Goal: Transaction & Acquisition: Purchase product/service

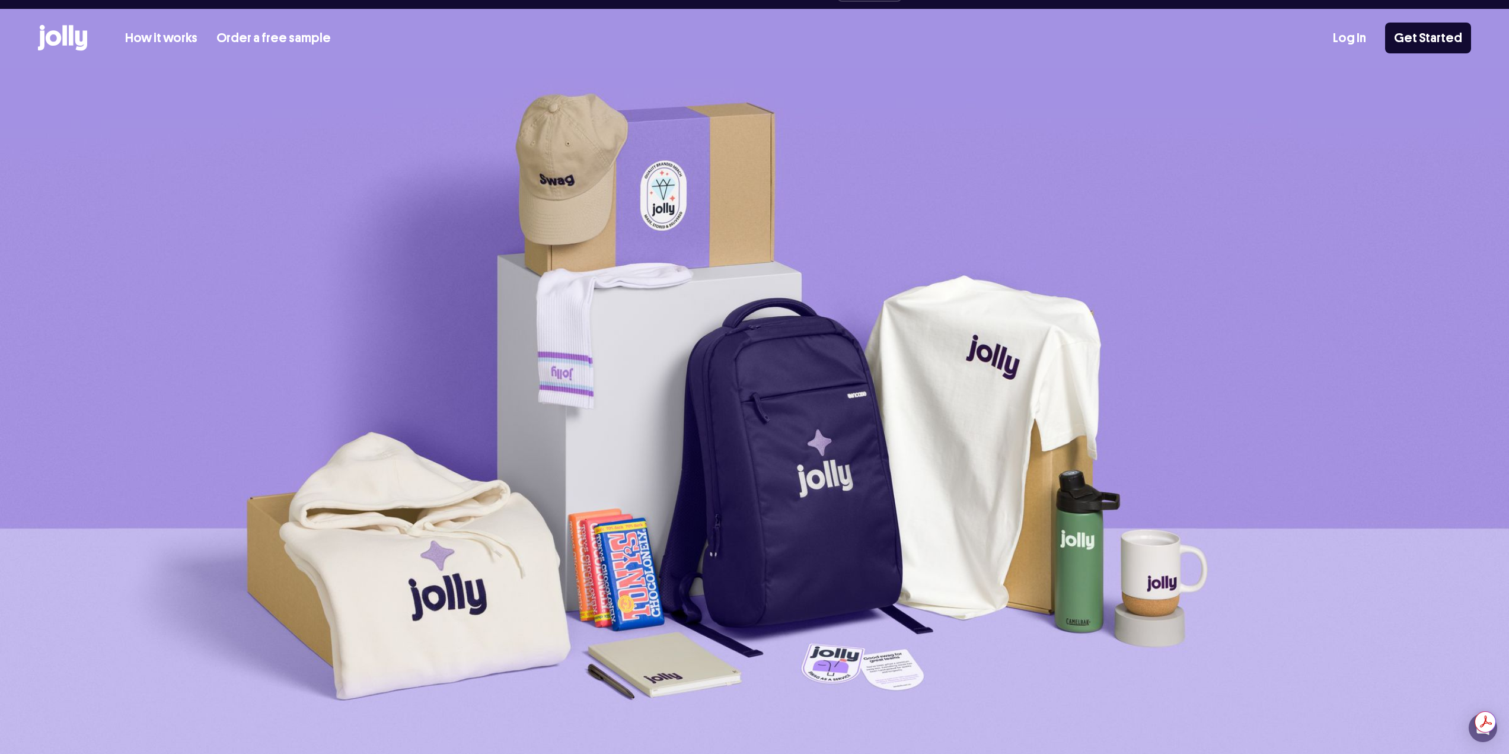
click at [170, 26] on div "How it works Order a free sample Log In Get Started" at bounding box center [754, 38] width 1433 height 58
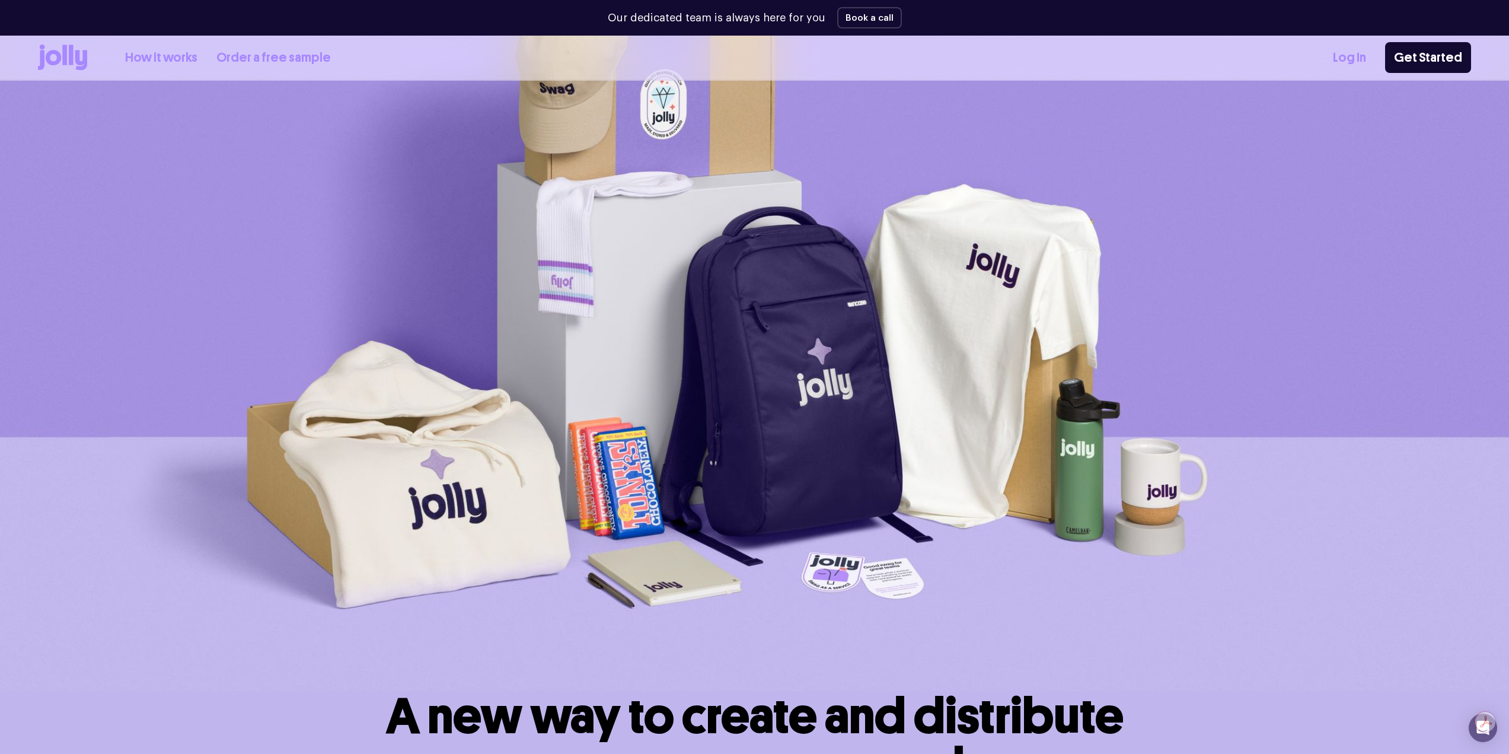
scroll to position [534, 0]
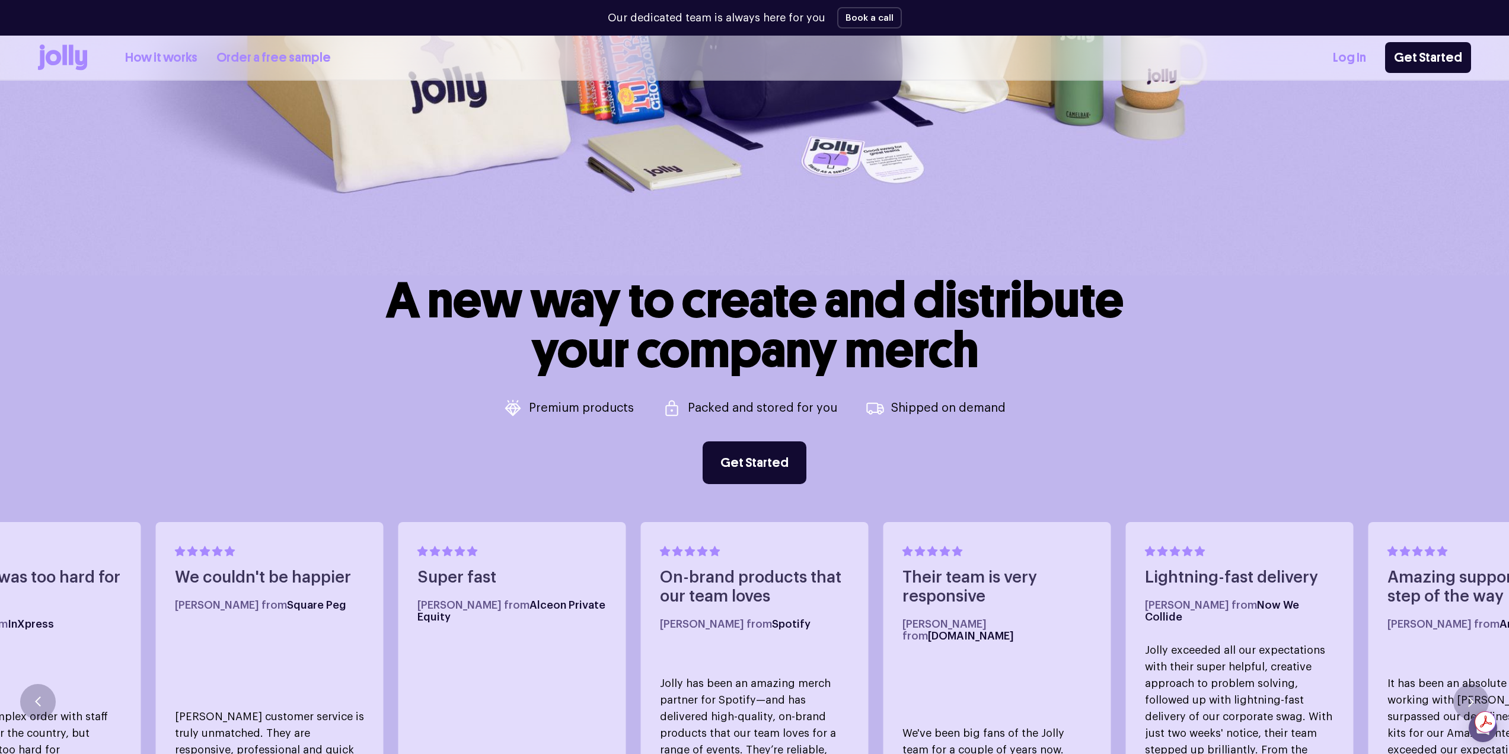
click at [59, 64] on icon at bounding box center [62, 57] width 49 height 26
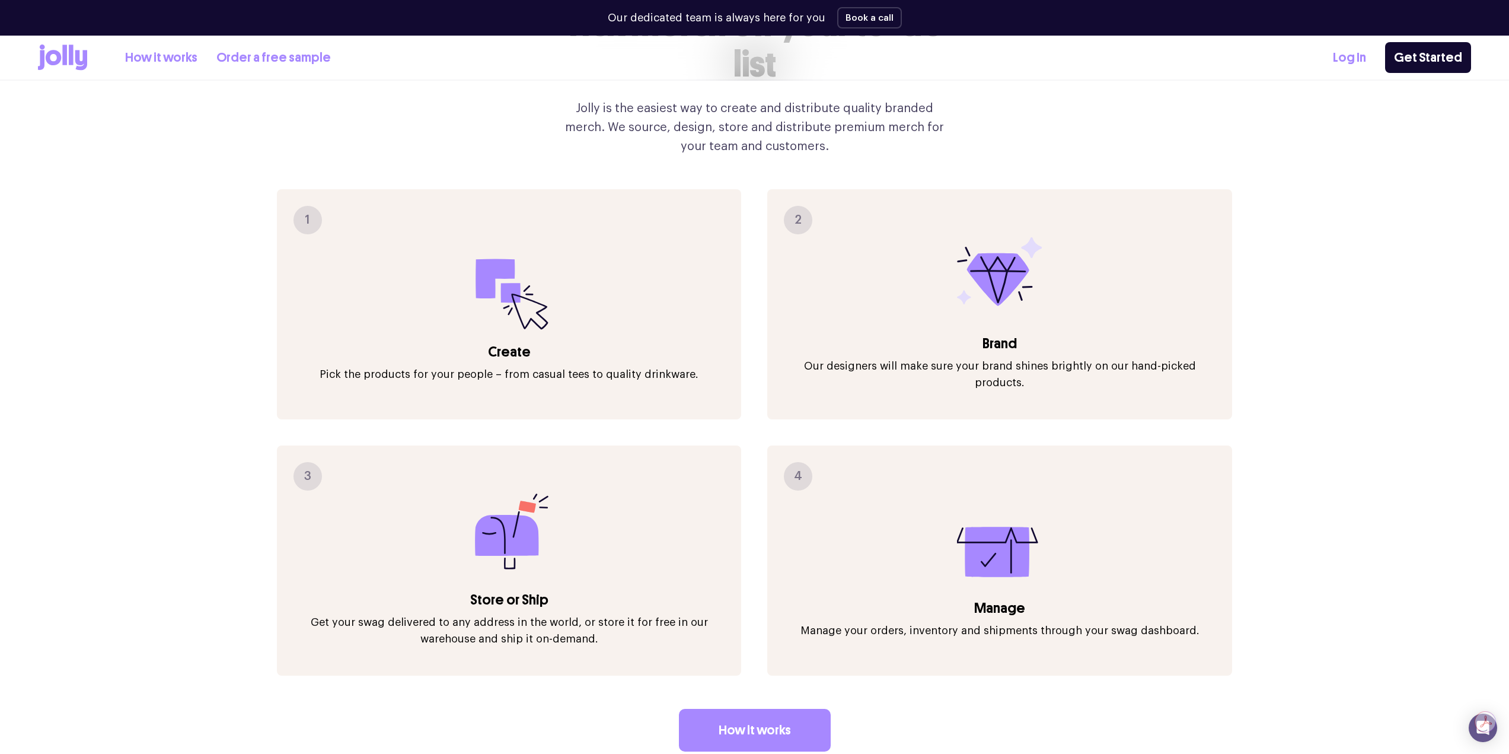
scroll to position [1720, 0]
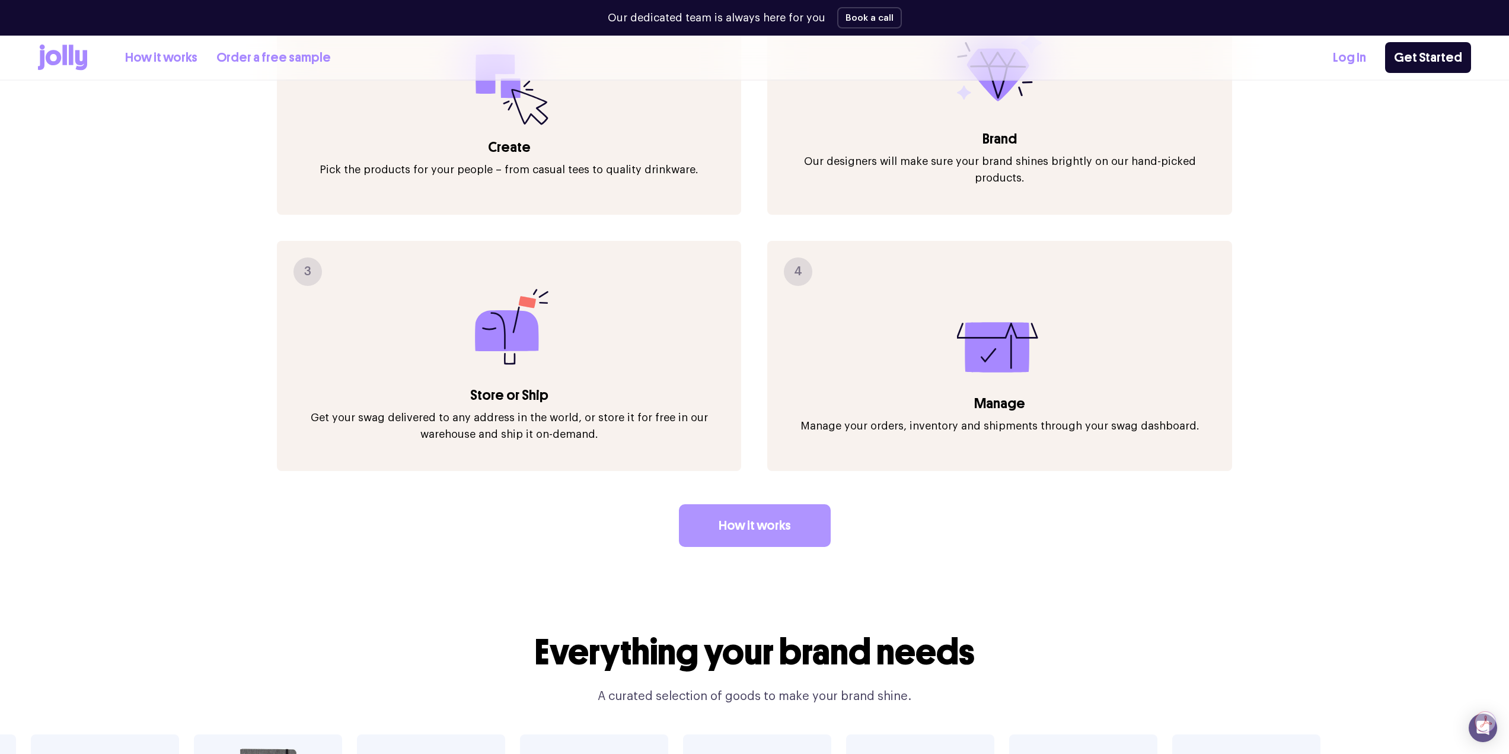
click at [801, 504] on link "How it works" at bounding box center [755, 525] width 152 height 43
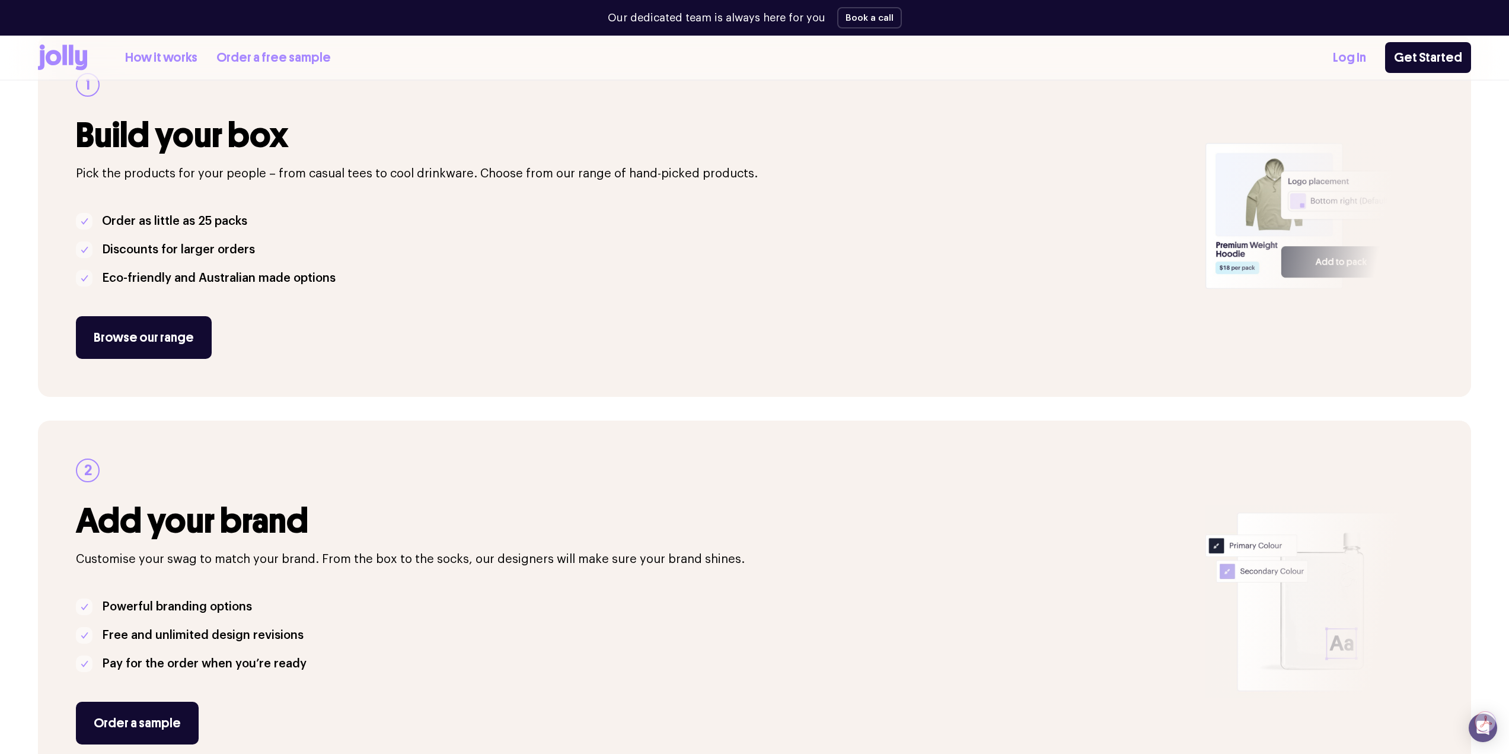
scroll to position [178, 0]
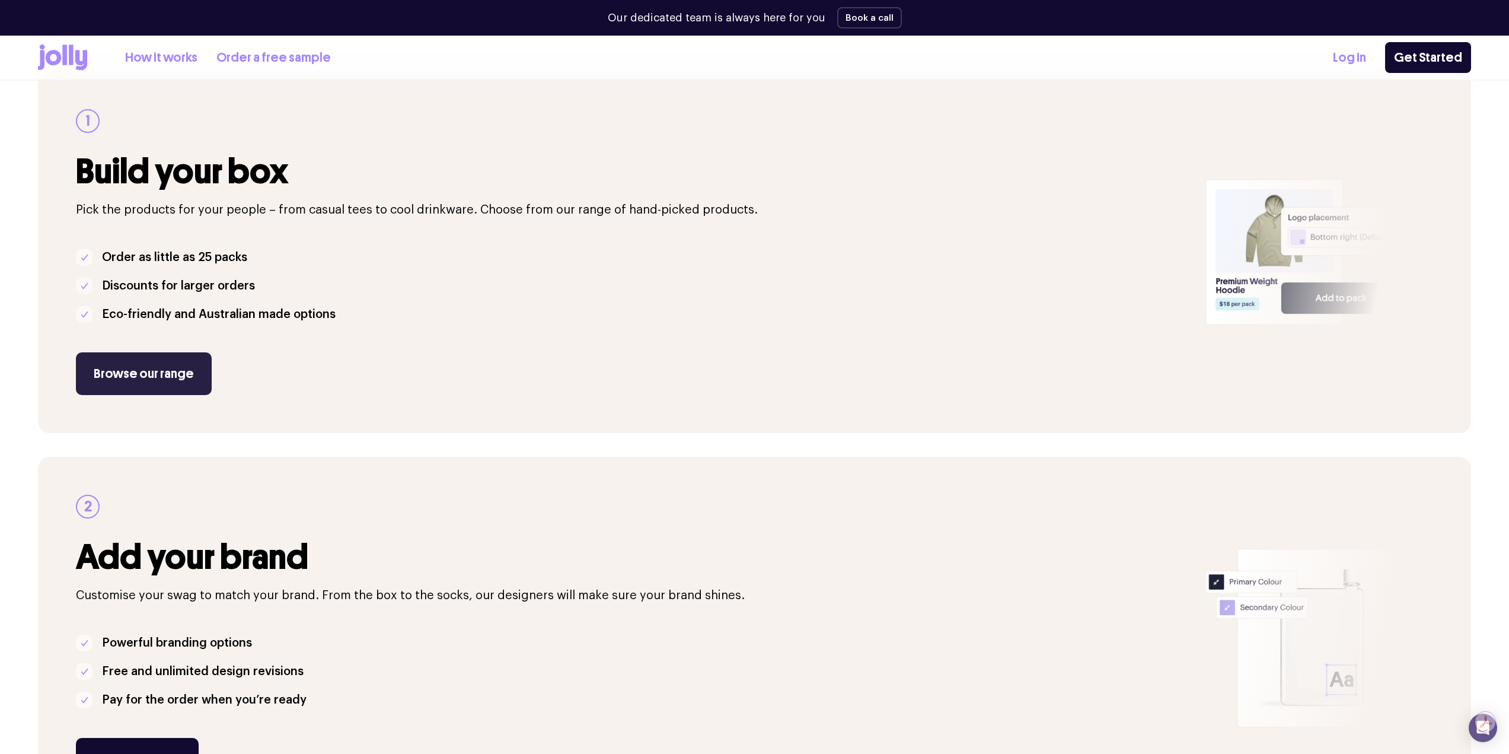
click at [157, 372] on link "Browse our range" at bounding box center [144, 373] width 136 height 43
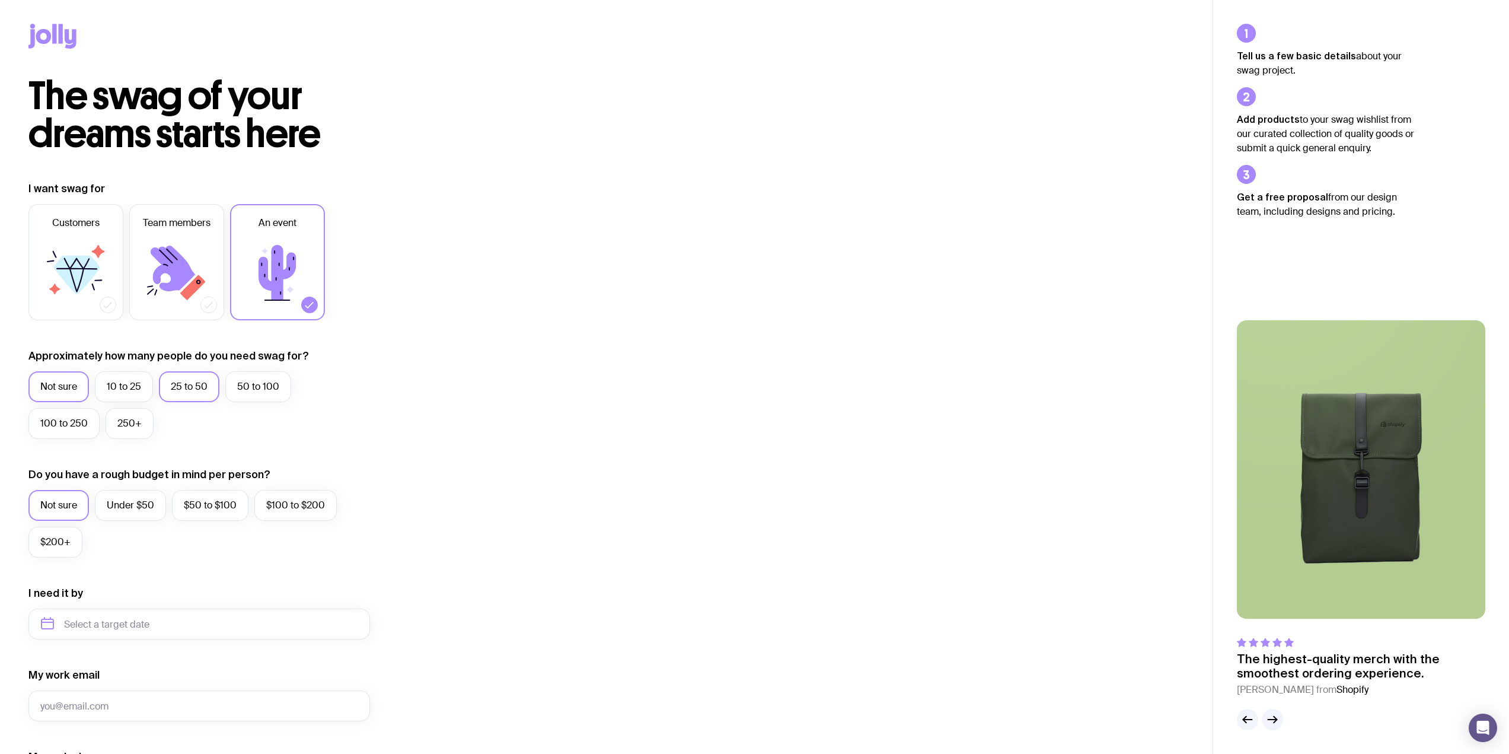
click at [177, 377] on label "25 to 50" at bounding box center [189, 386] width 60 height 31
click at [0, 0] on input "25 to 50" at bounding box center [0, 0] width 0 height 0
click at [256, 400] on label "50 to 100" at bounding box center [258, 386] width 66 height 31
click at [0, 0] on input "50 to 100" at bounding box center [0, 0] width 0 height 0
click at [104, 619] on input "text" at bounding box center [199, 623] width 342 height 31
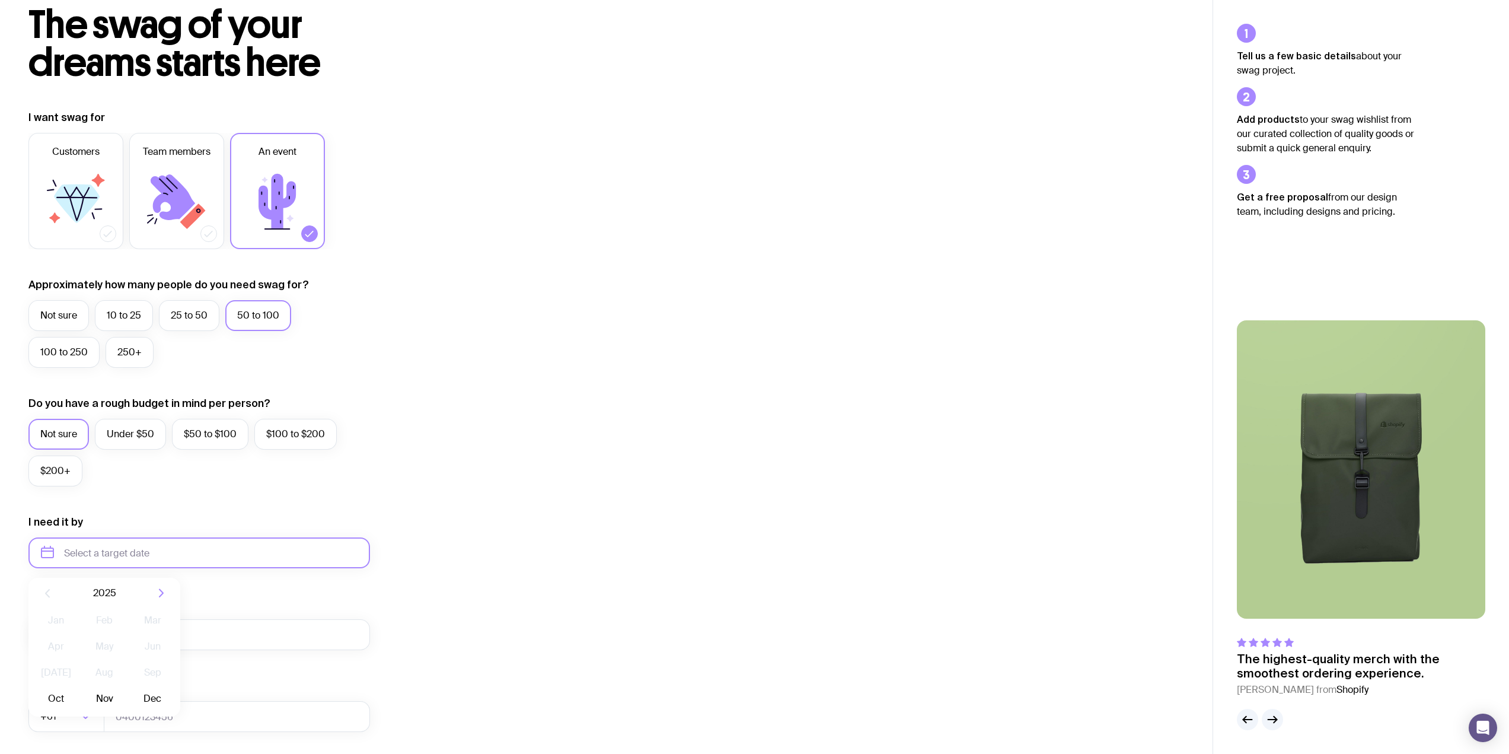
scroll to position [237, 0]
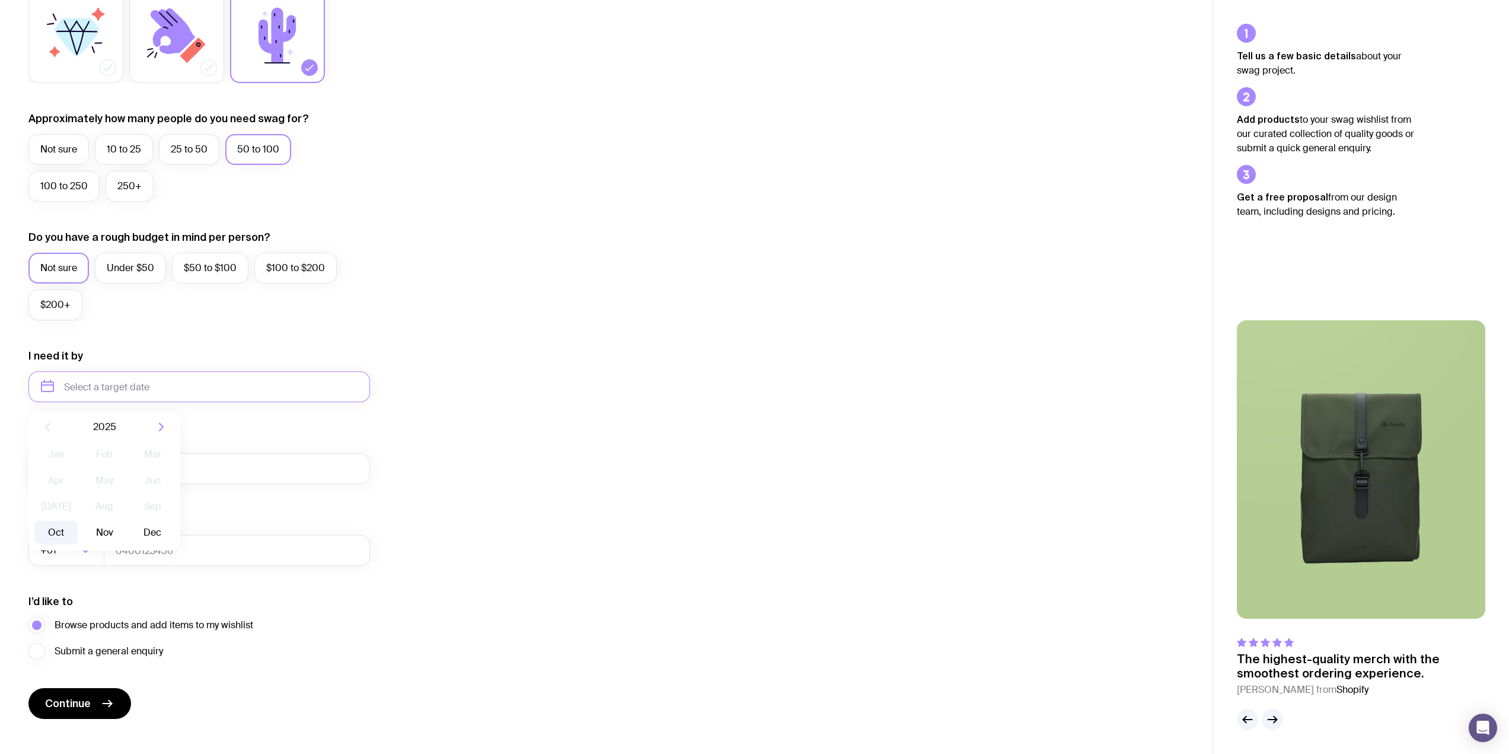
click at [55, 541] on button "Oct" at bounding box center [55, 533] width 43 height 24
type input "October 2025"
click at [95, 461] on input "My work email" at bounding box center [199, 468] width 342 height 31
type input "y"
type input "zuzana.hasko@certn.co"
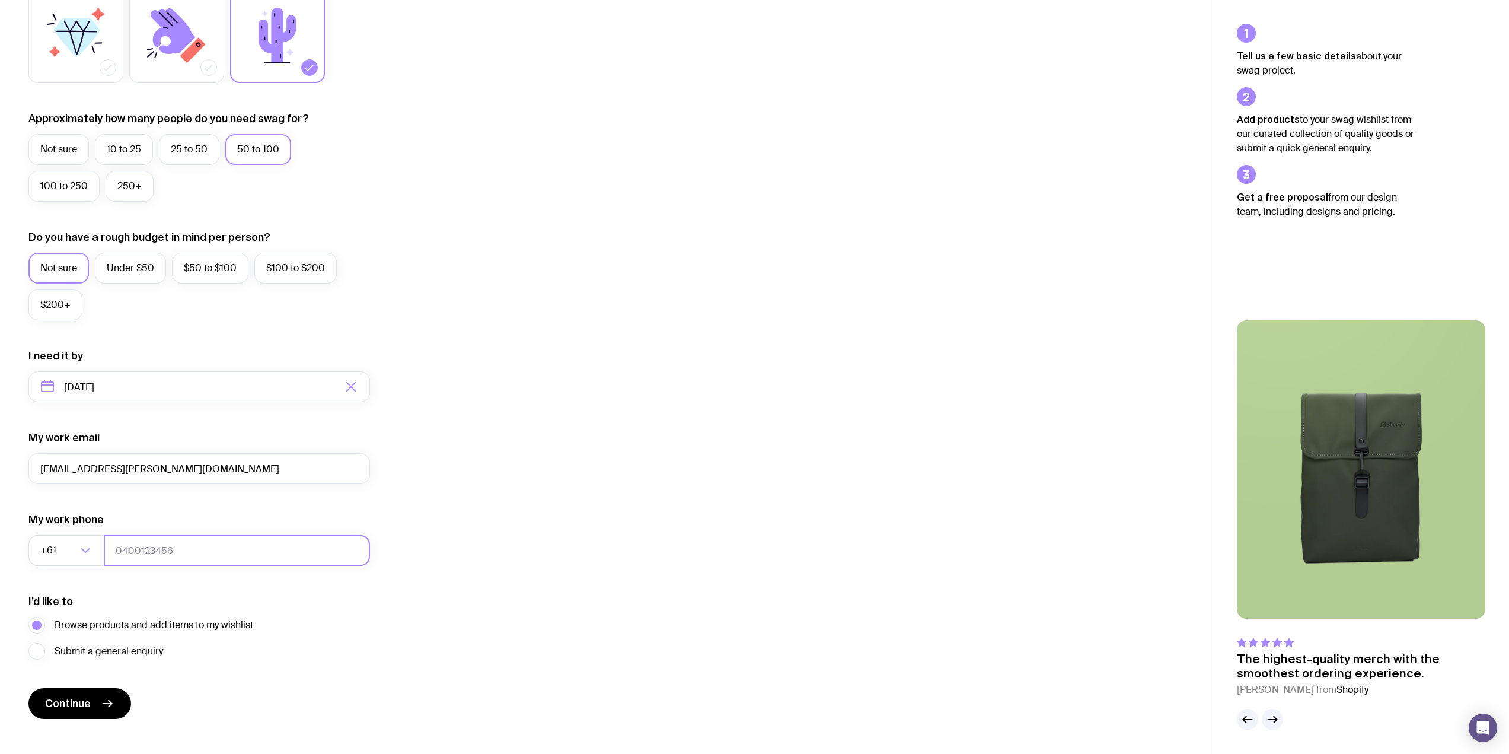
click at [196, 549] on input "tel" at bounding box center [237, 550] width 266 height 31
type input "0000000"
click at [88, 691] on button "Continue" at bounding box center [79, 703] width 103 height 31
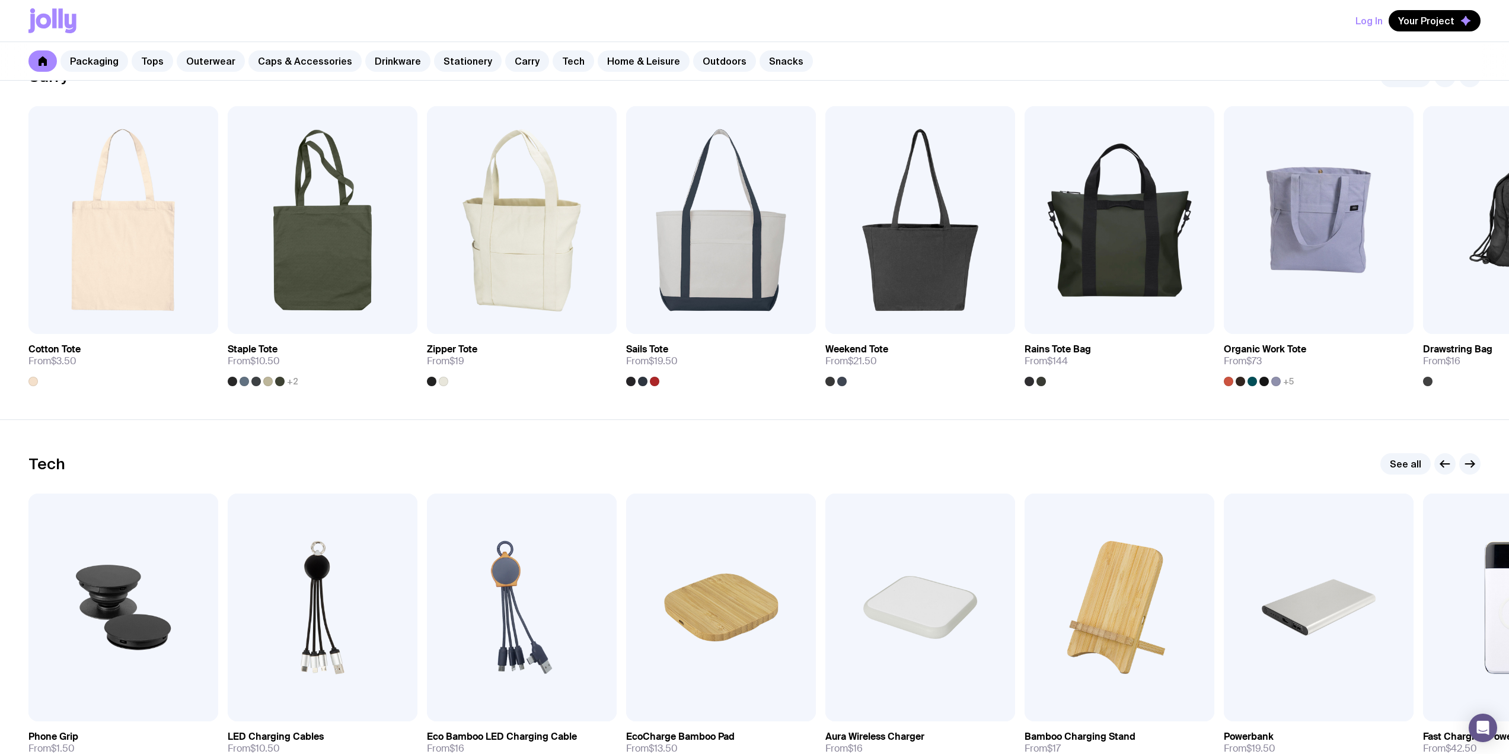
scroll to position [2787, 0]
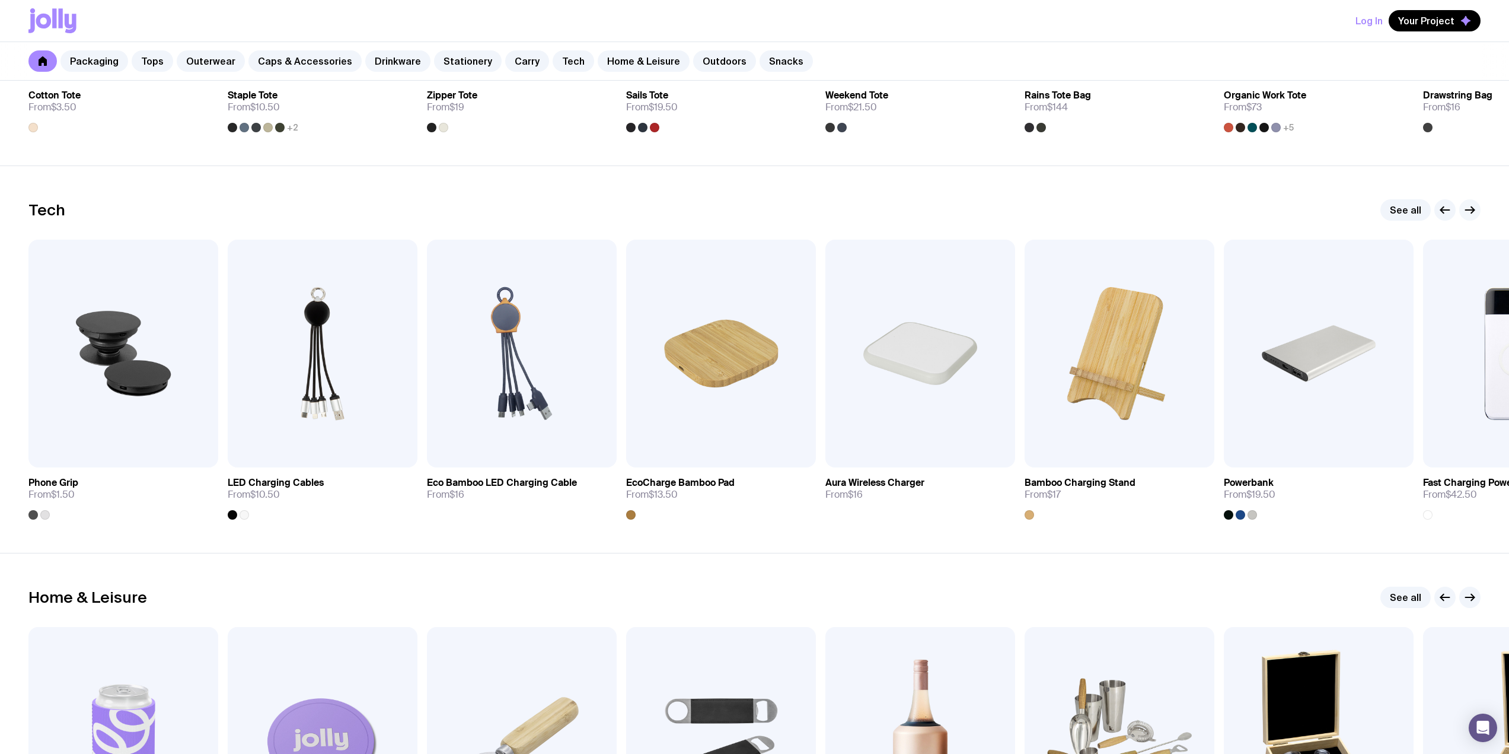
click at [1467, 212] on icon "button" at bounding box center [1470, 210] width 14 height 14
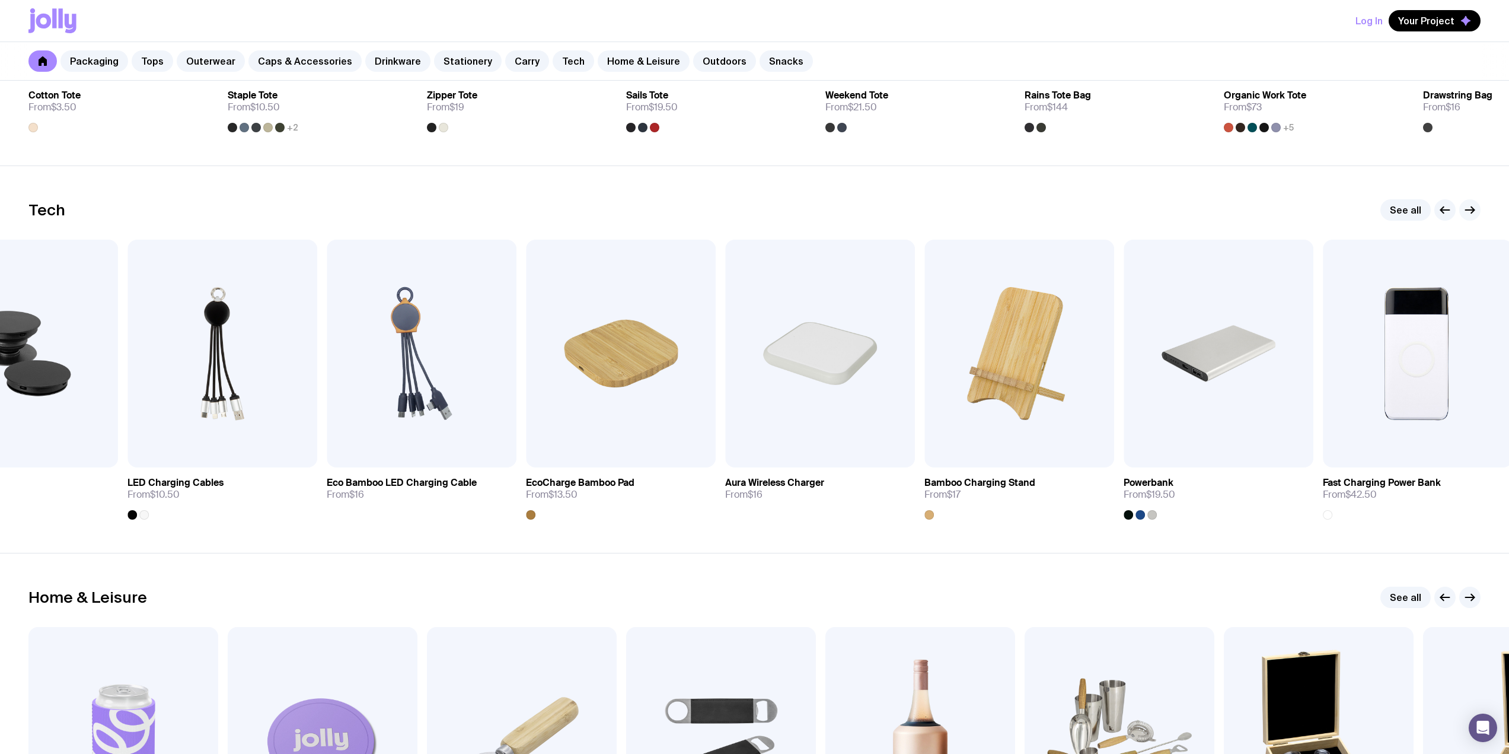
click at [1467, 210] on icon "button" at bounding box center [1470, 210] width 9 height 0
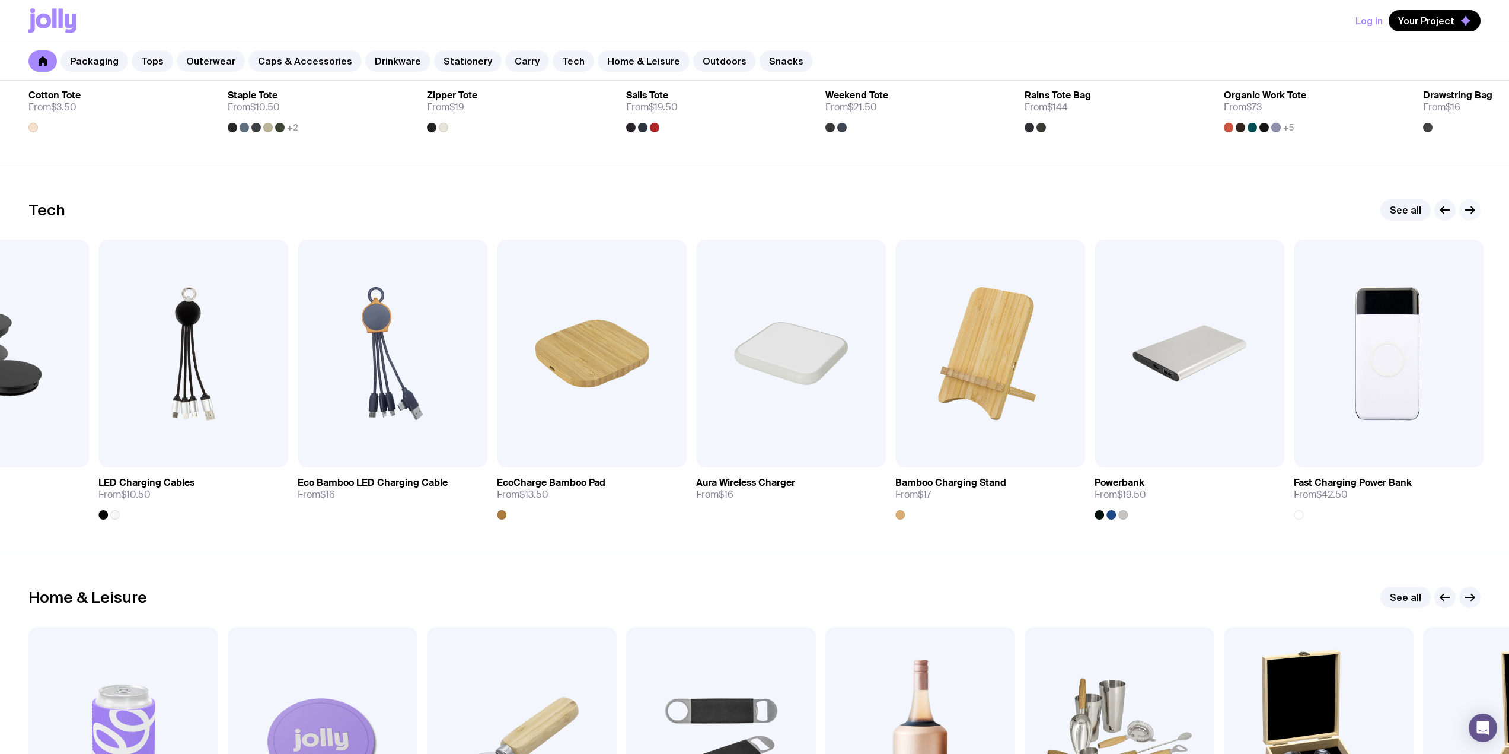
click at [1467, 210] on icon "button" at bounding box center [1470, 210] width 9 height 0
click at [1408, 215] on link "See all" at bounding box center [1406, 209] width 50 height 21
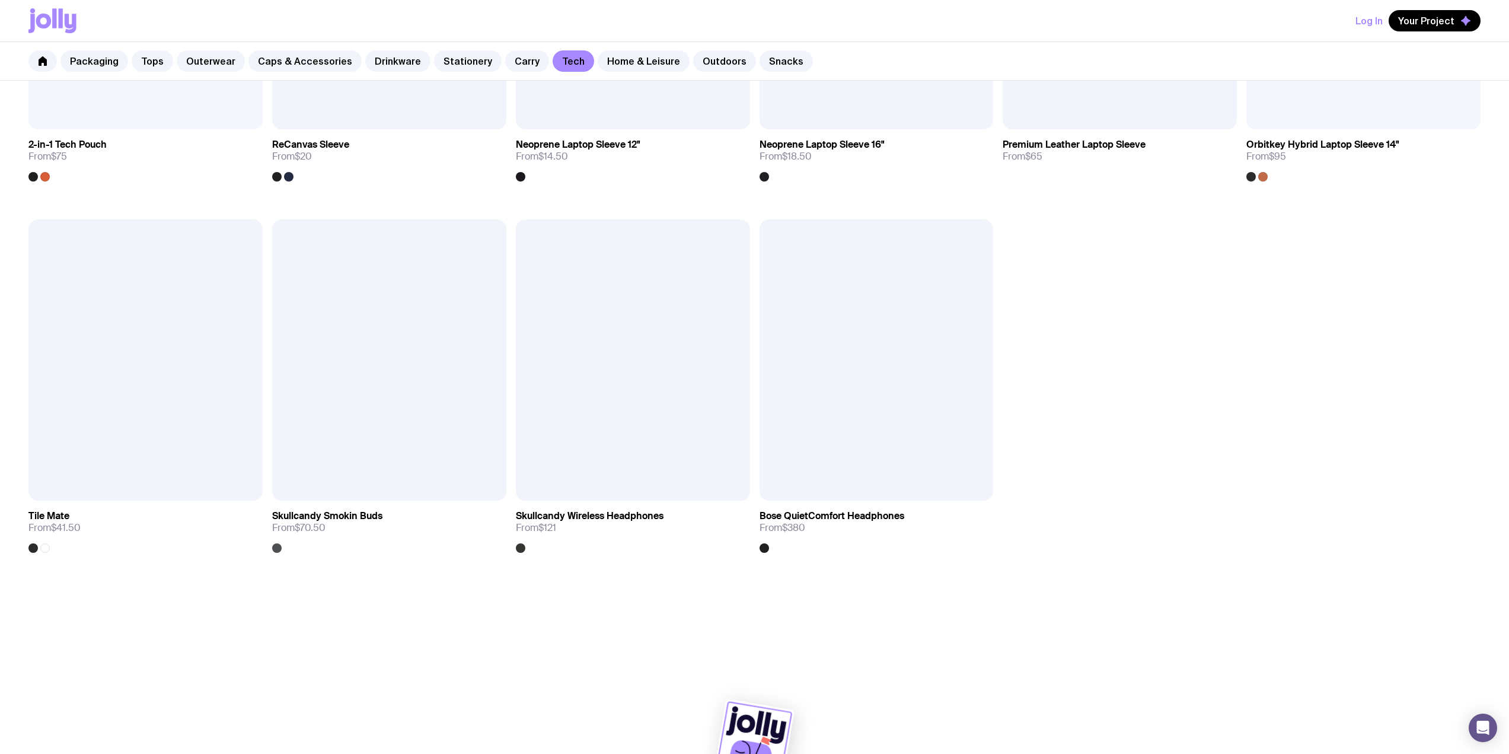
scroll to position [1575, 0]
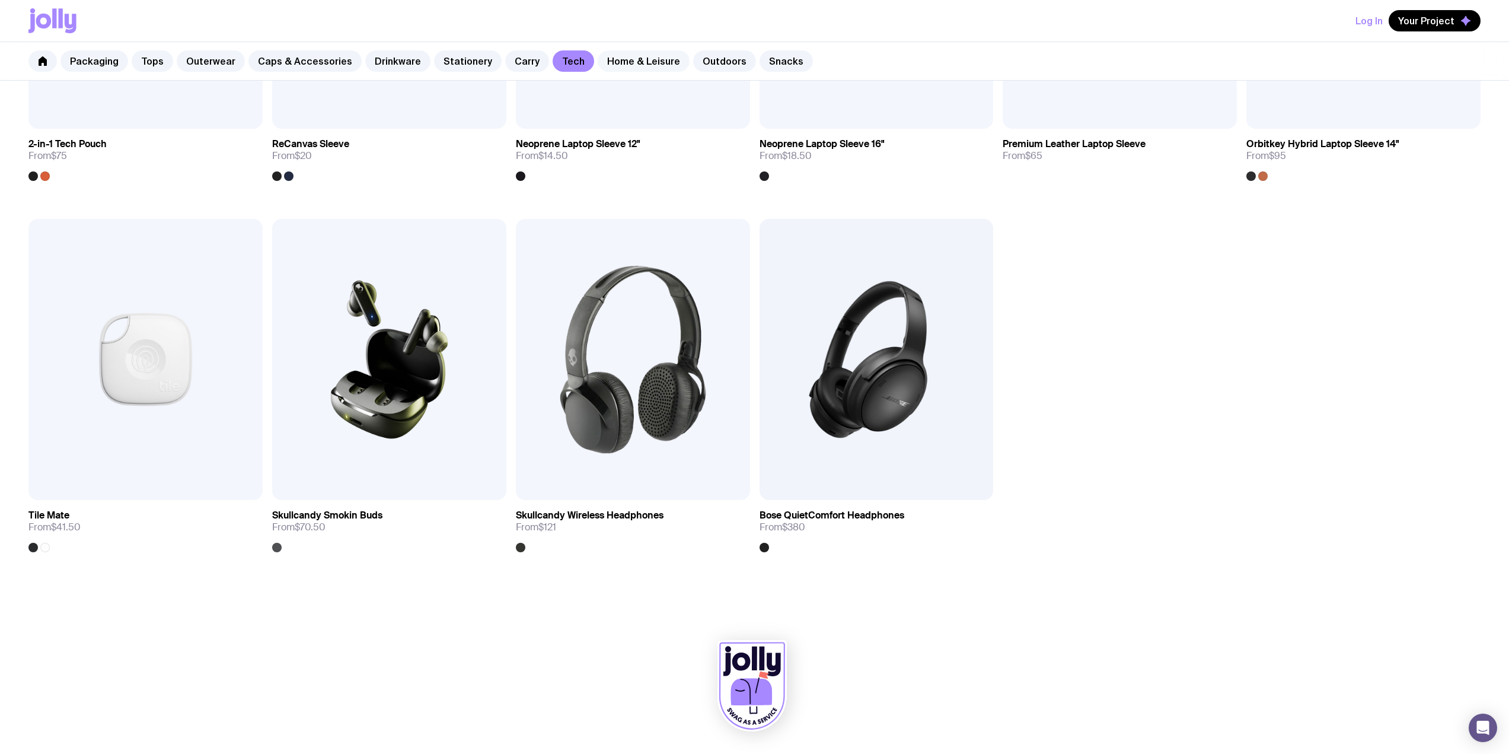
click at [623, 60] on link "Home & Leisure" at bounding box center [644, 60] width 92 height 21
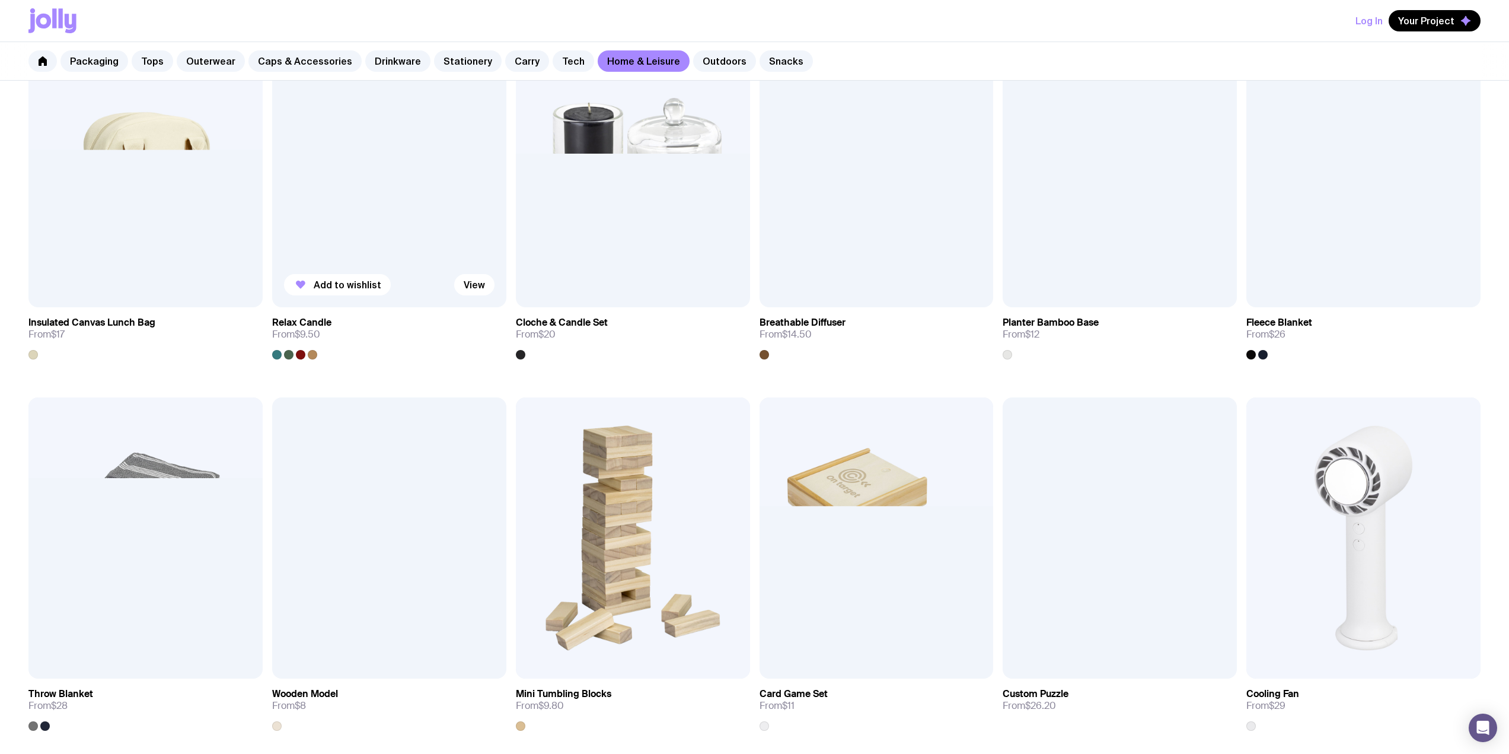
scroll to position [1127, 0]
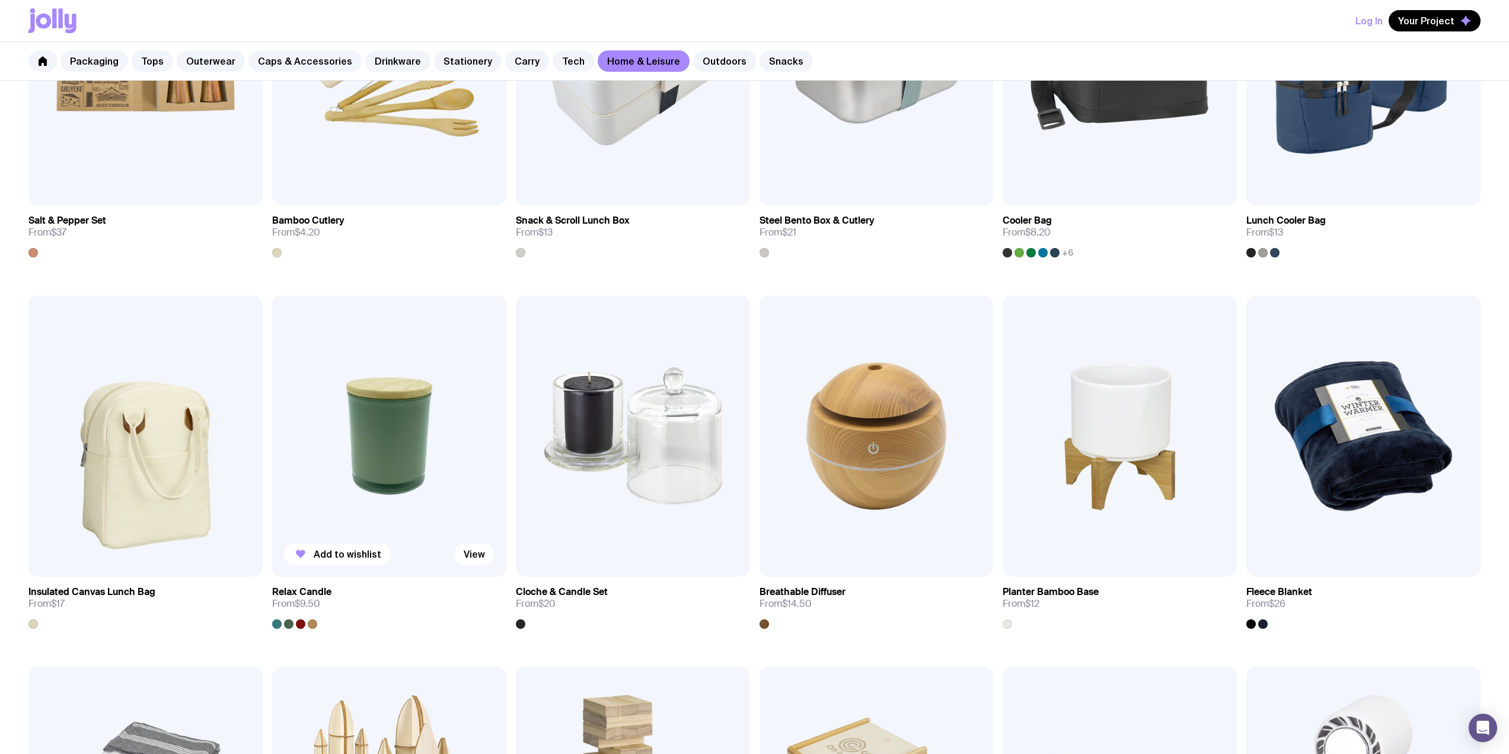
click at [291, 626] on div at bounding box center [288, 623] width 9 height 9
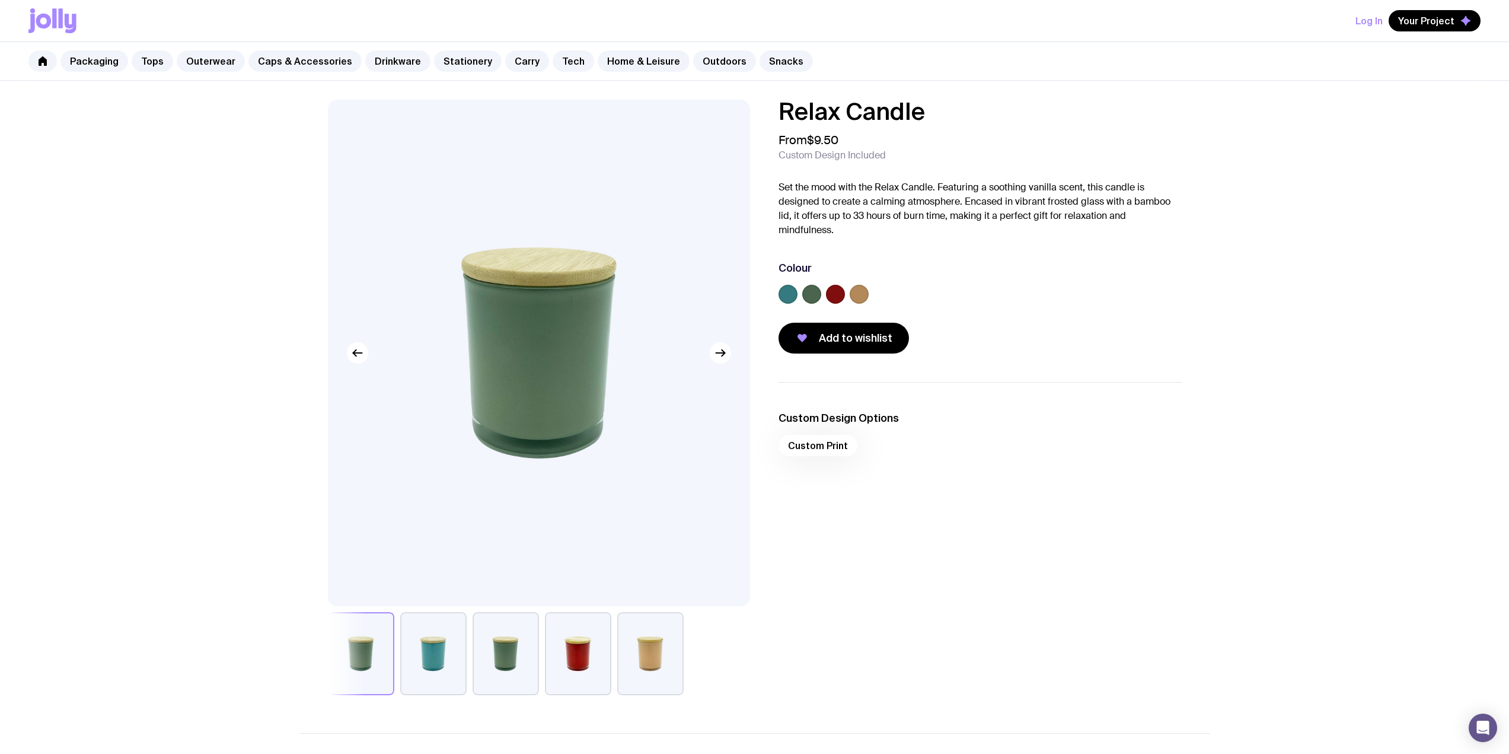
click at [506, 685] on button "button" at bounding box center [506, 653] width 66 height 83
click at [562, 659] on button "button" at bounding box center [578, 653] width 66 height 83
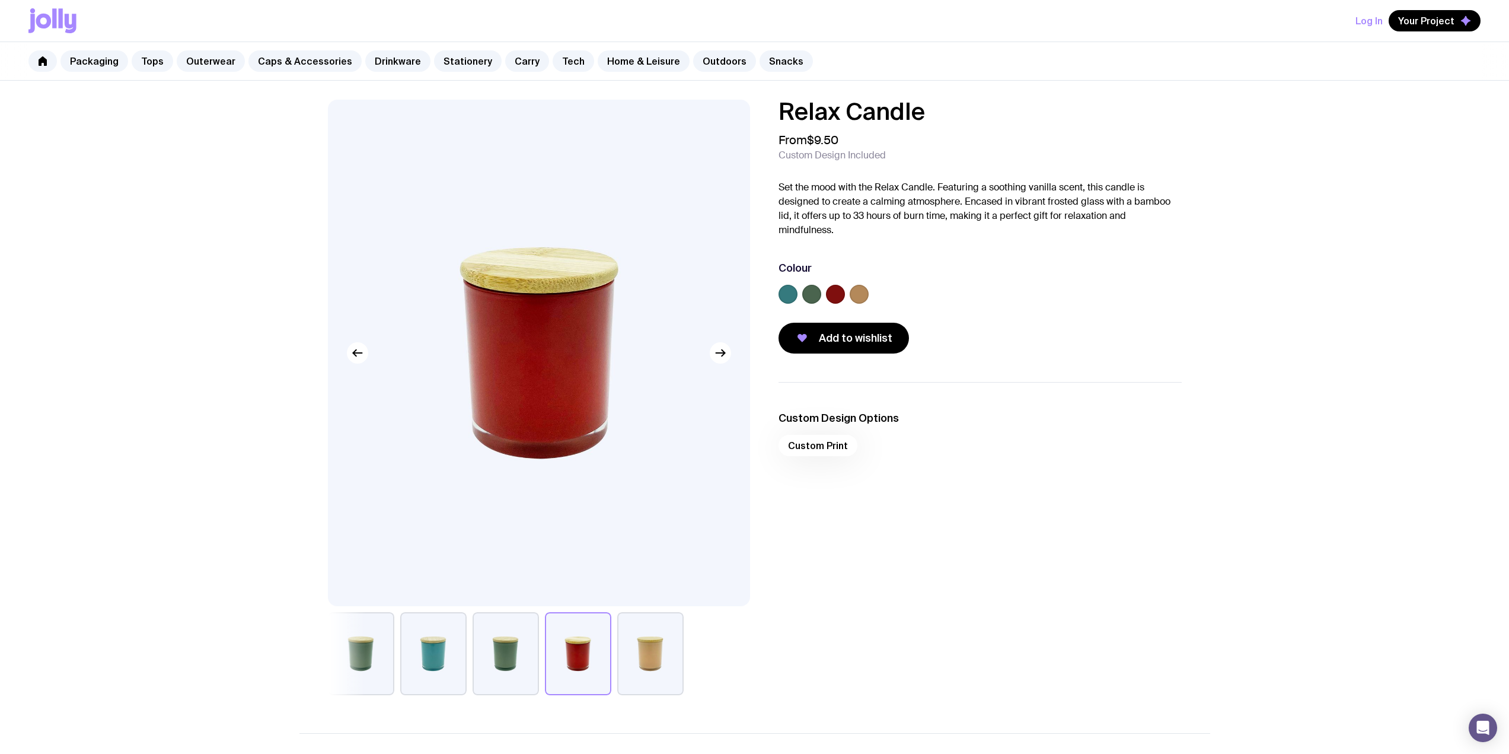
click at [713, 658] on div at bounding box center [539, 653] width 422 height 83
click at [648, 671] on button "button" at bounding box center [650, 653] width 66 height 83
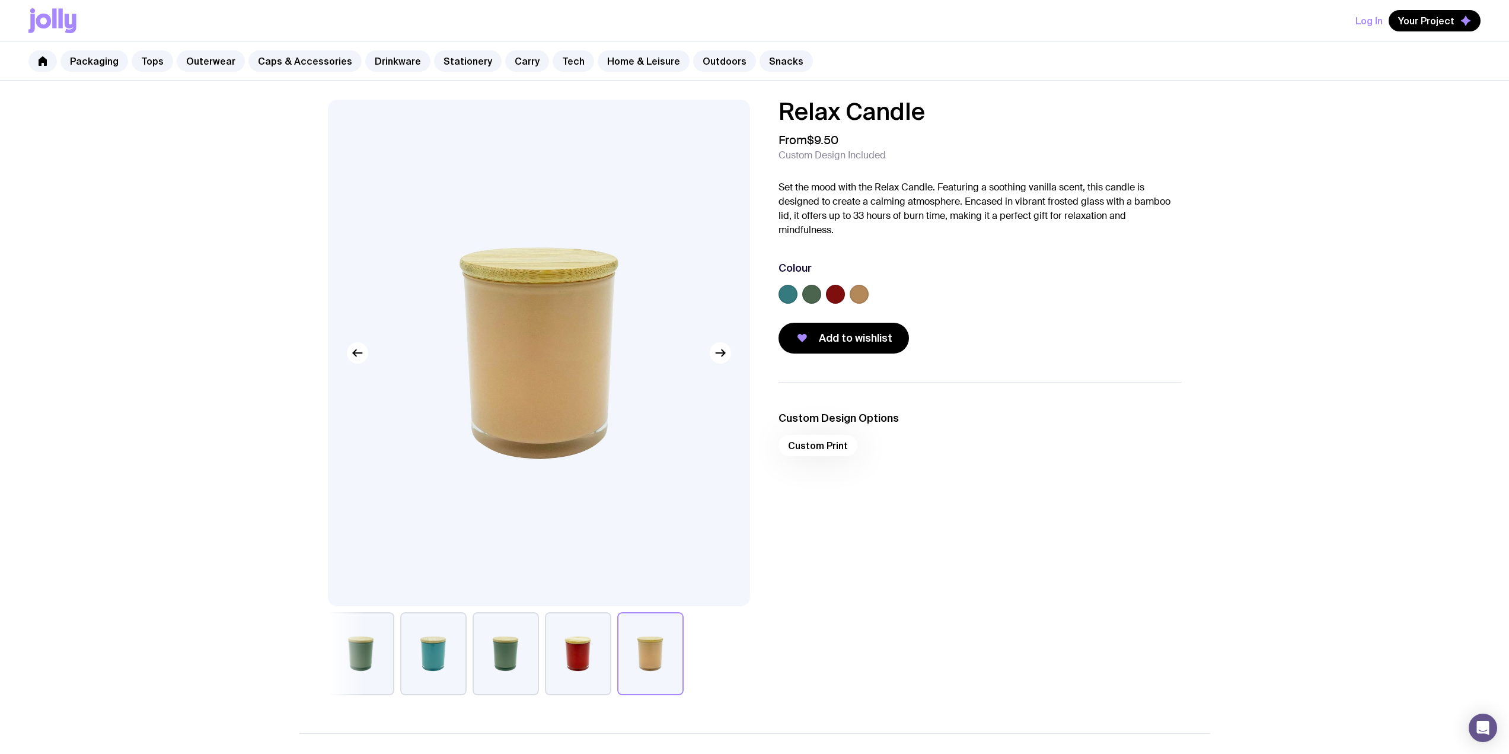
click at [722, 364] on img at bounding box center [539, 353] width 422 height 506
click at [722, 347] on icon "button" at bounding box center [720, 353] width 14 height 14
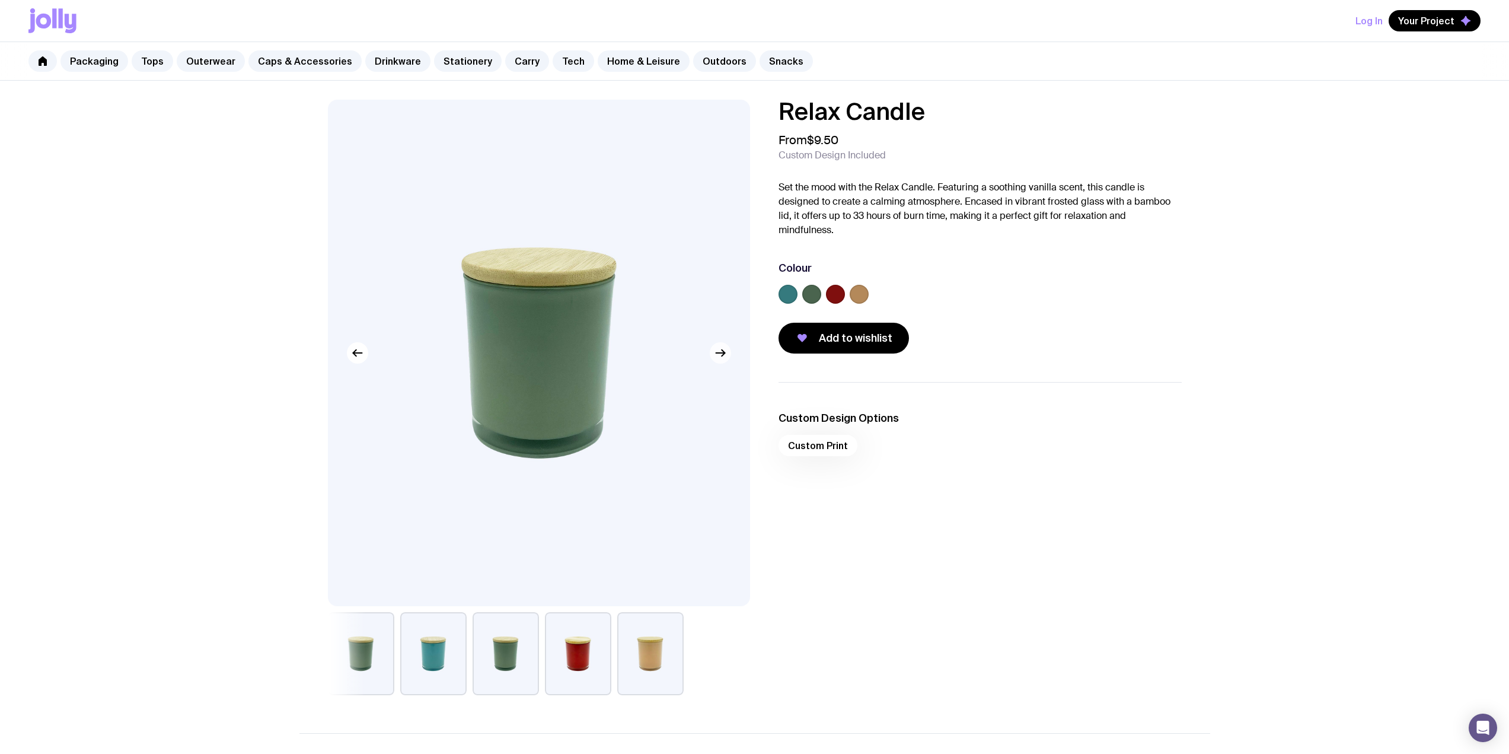
click at [722, 346] on icon "button" at bounding box center [720, 353] width 14 height 14
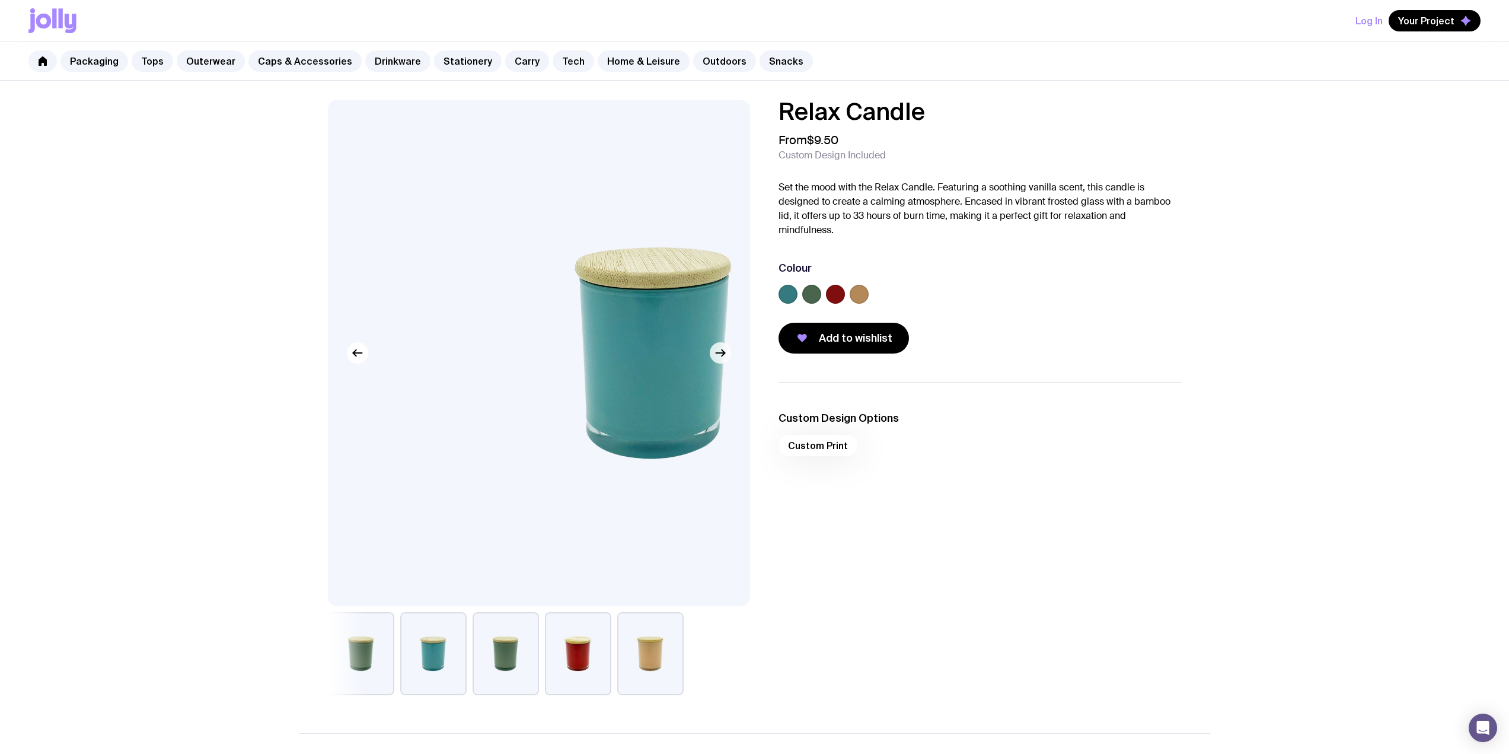
click at [722, 346] on icon "button" at bounding box center [720, 353] width 14 height 14
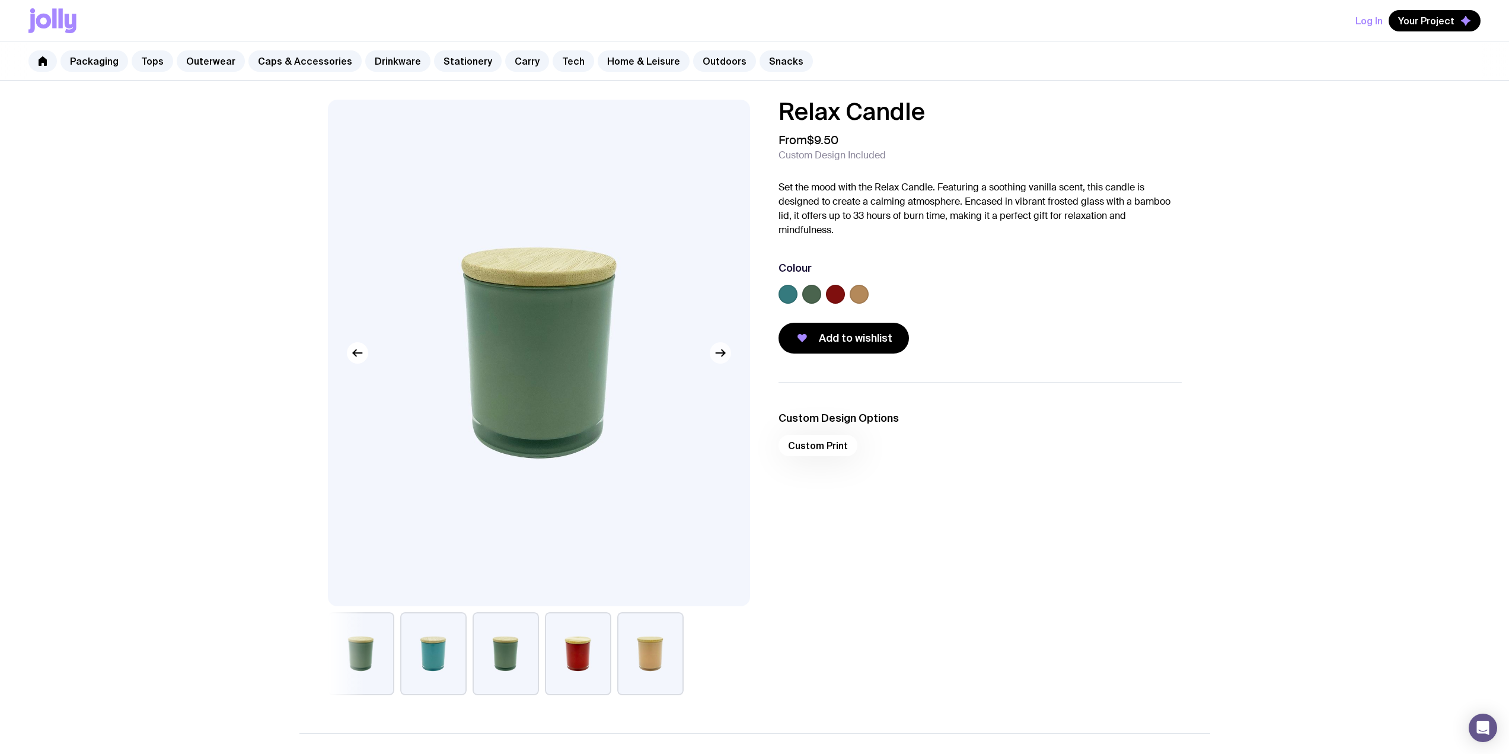
click at [722, 346] on icon "button" at bounding box center [720, 353] width 14 height 14
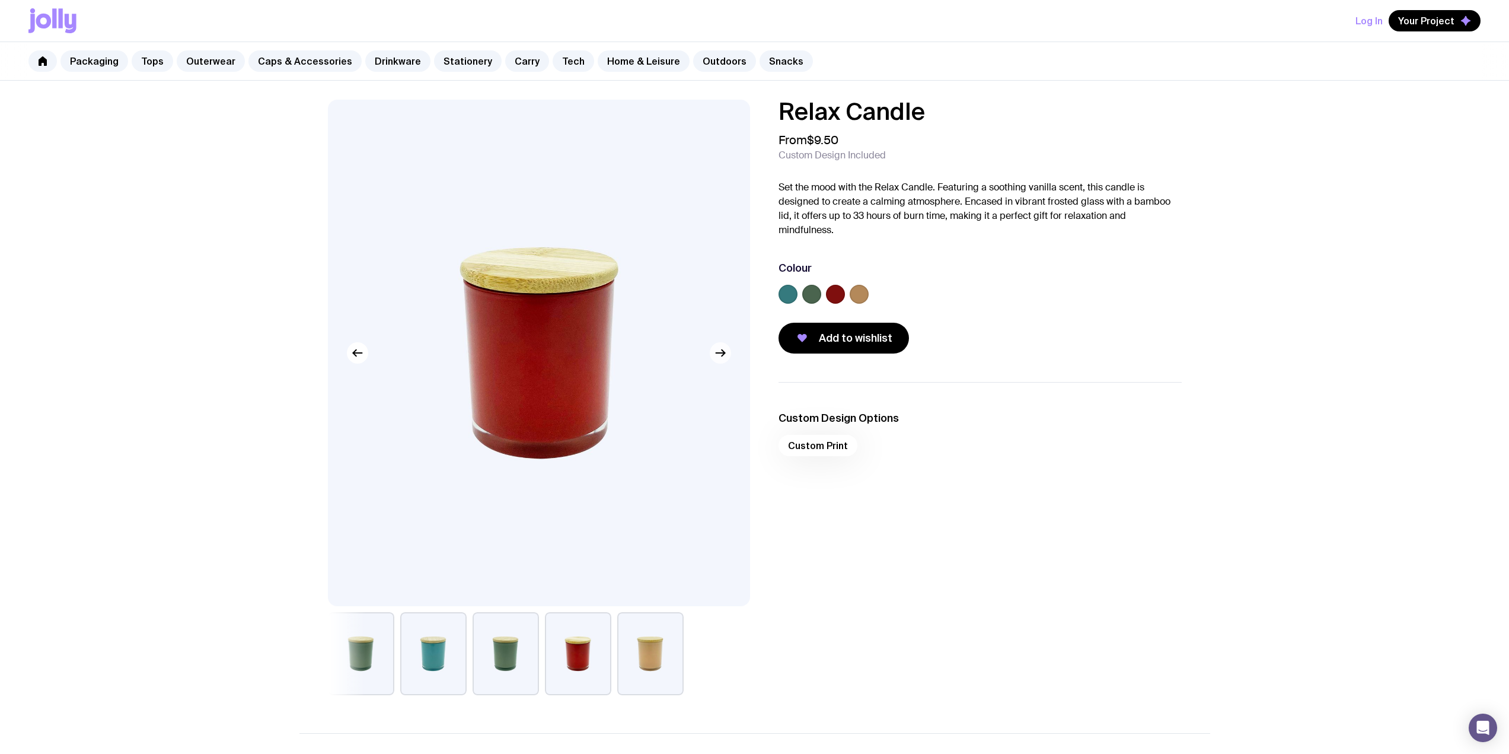
click at [724, 342] on img at bounding box center [539, 353] width 422 height 506
click at [722, 356] on icon "button" at bounding box center [723, 353] width 3 height 7
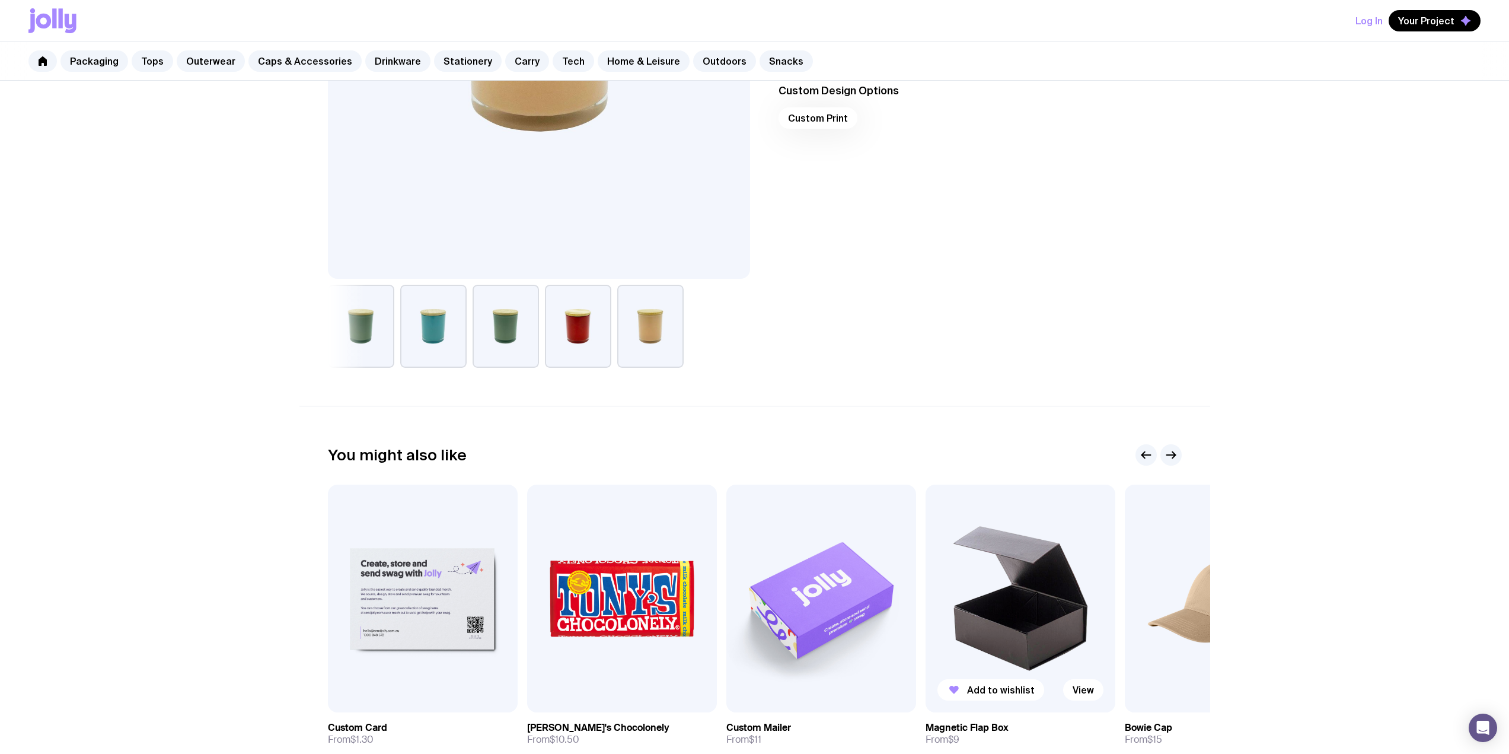
scroll to position [474, 0]
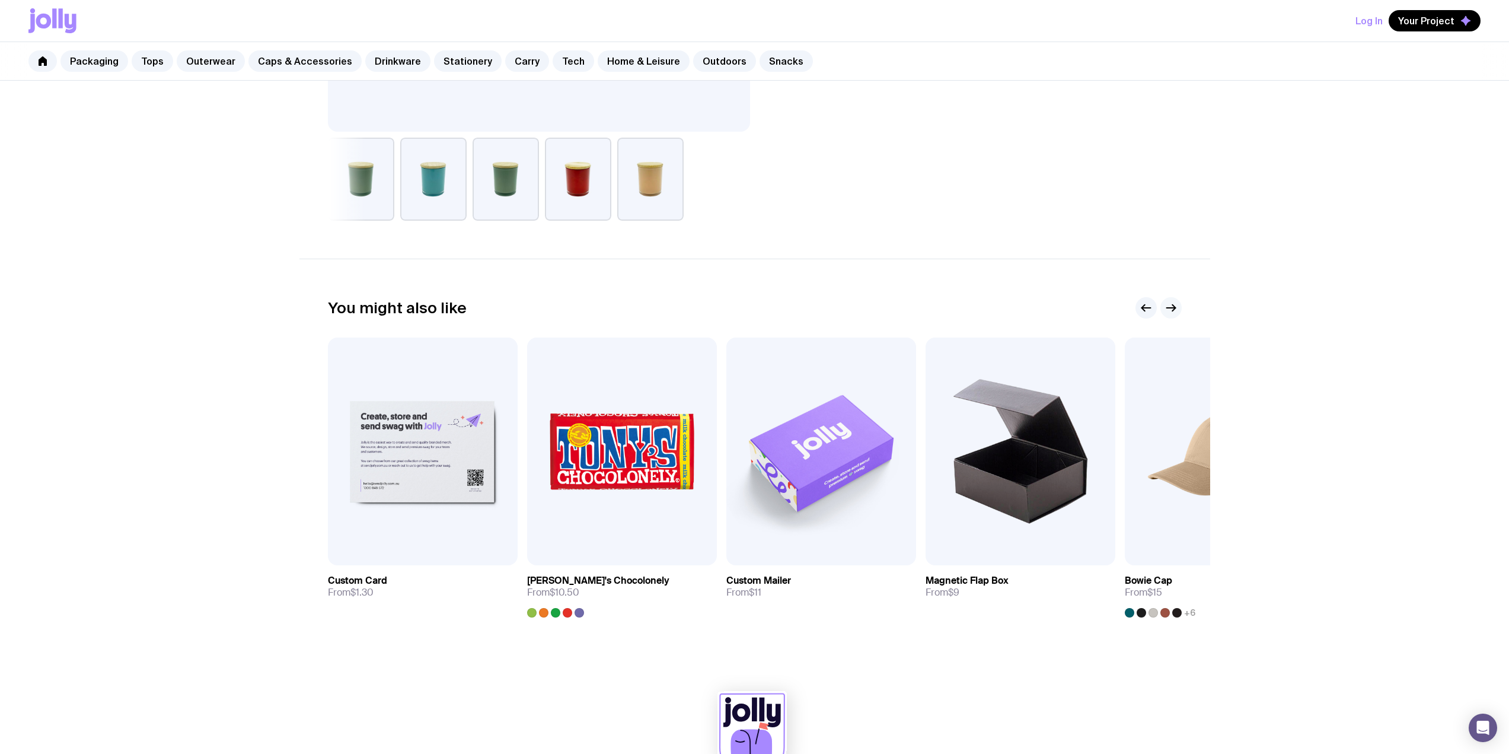
click at [1178, 305] on button "button" at bounding box center [1171, 307] width 21 height 21
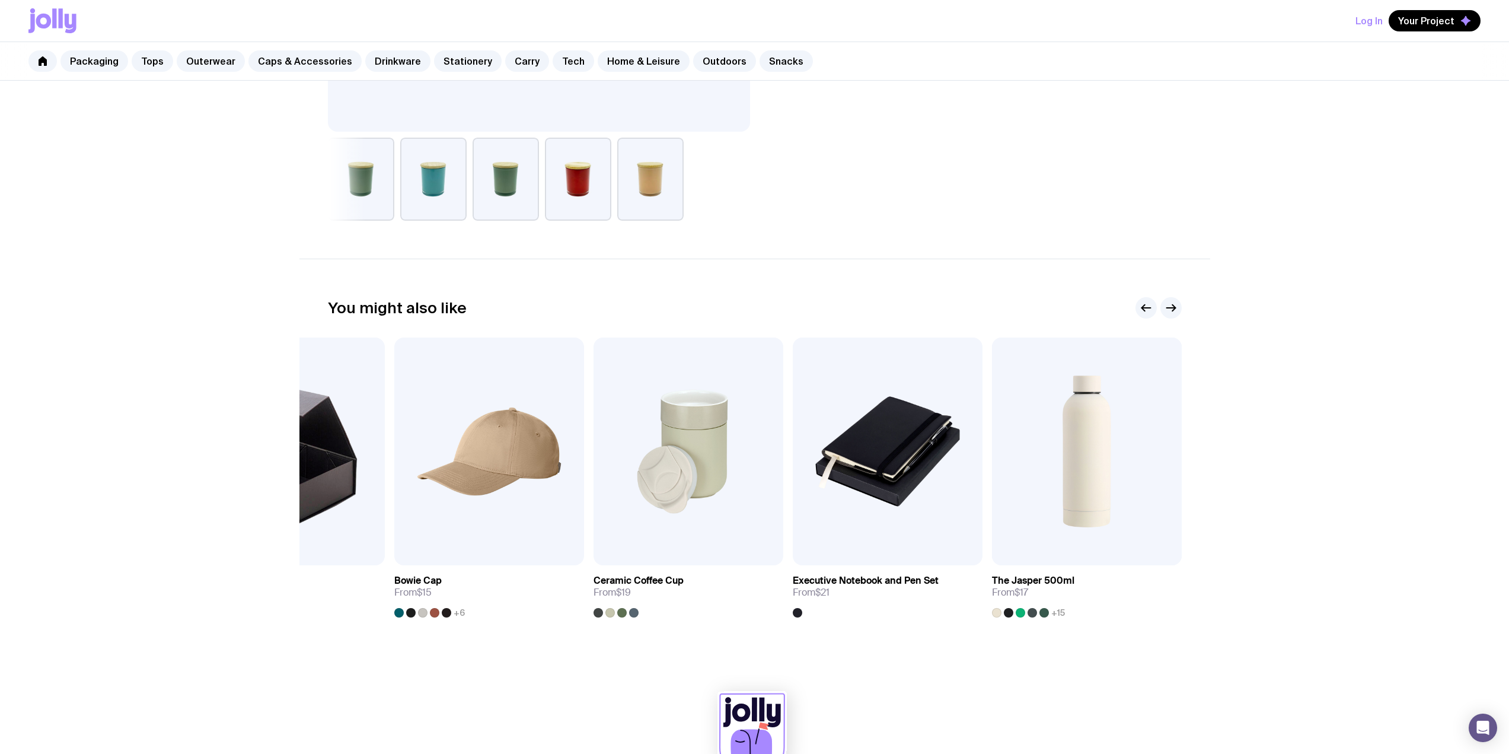
click at [1178, 298] on div at bounding box center [1159, 307] width 46 height 21
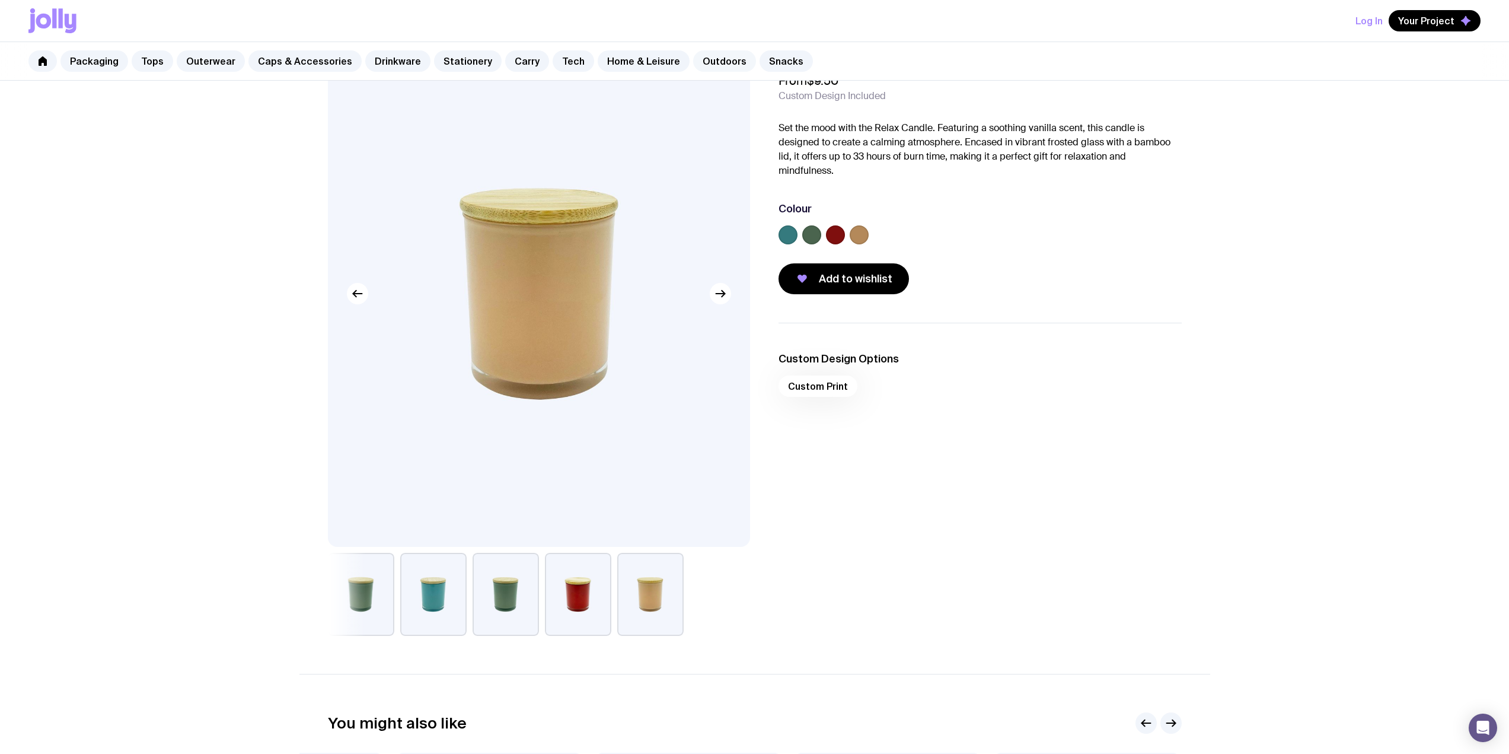
click at [719, 63] on link "Outdoors" at bounding box center [724, 60] width 63 height 21
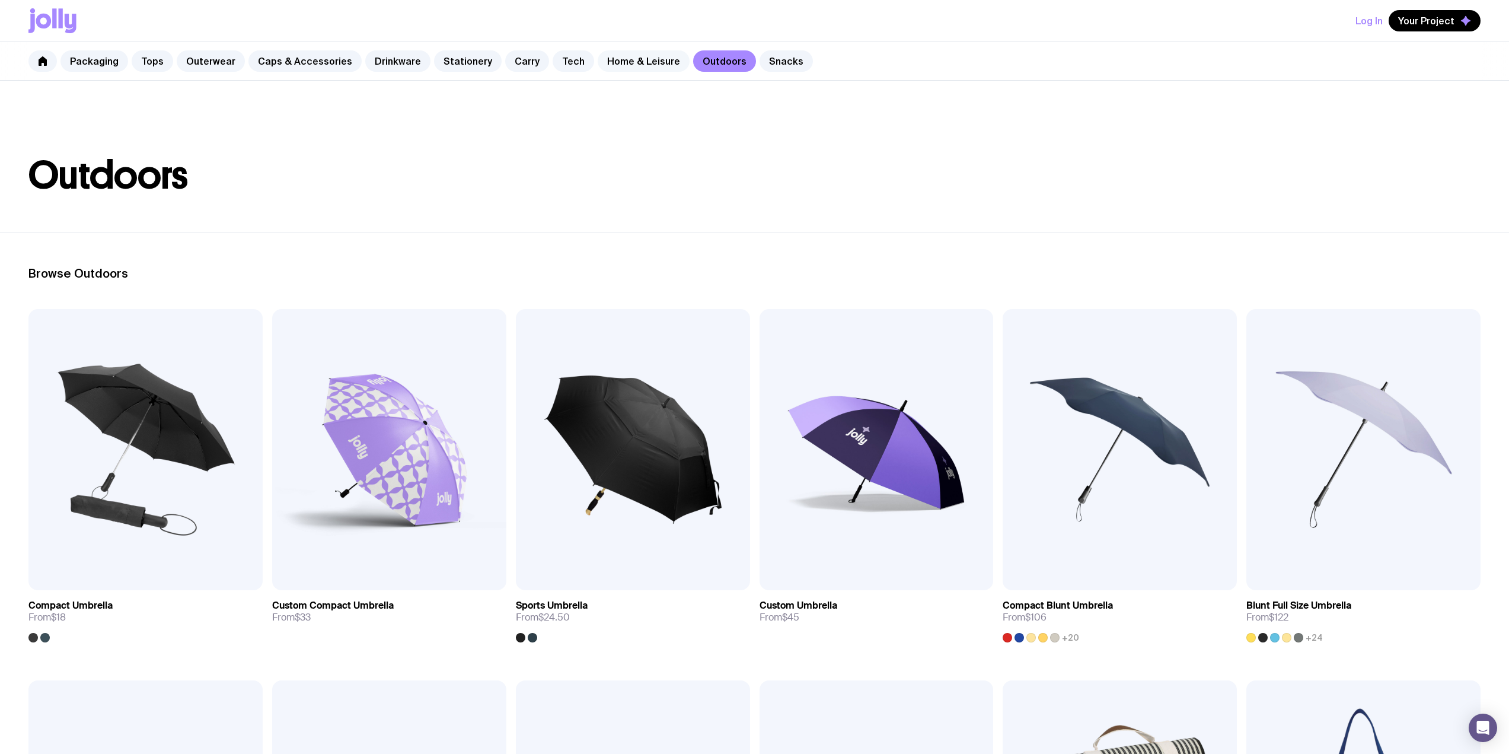
click at [619, 66] on link "Home & Leisure" at bounding box center [644, 60] width 92 height 21
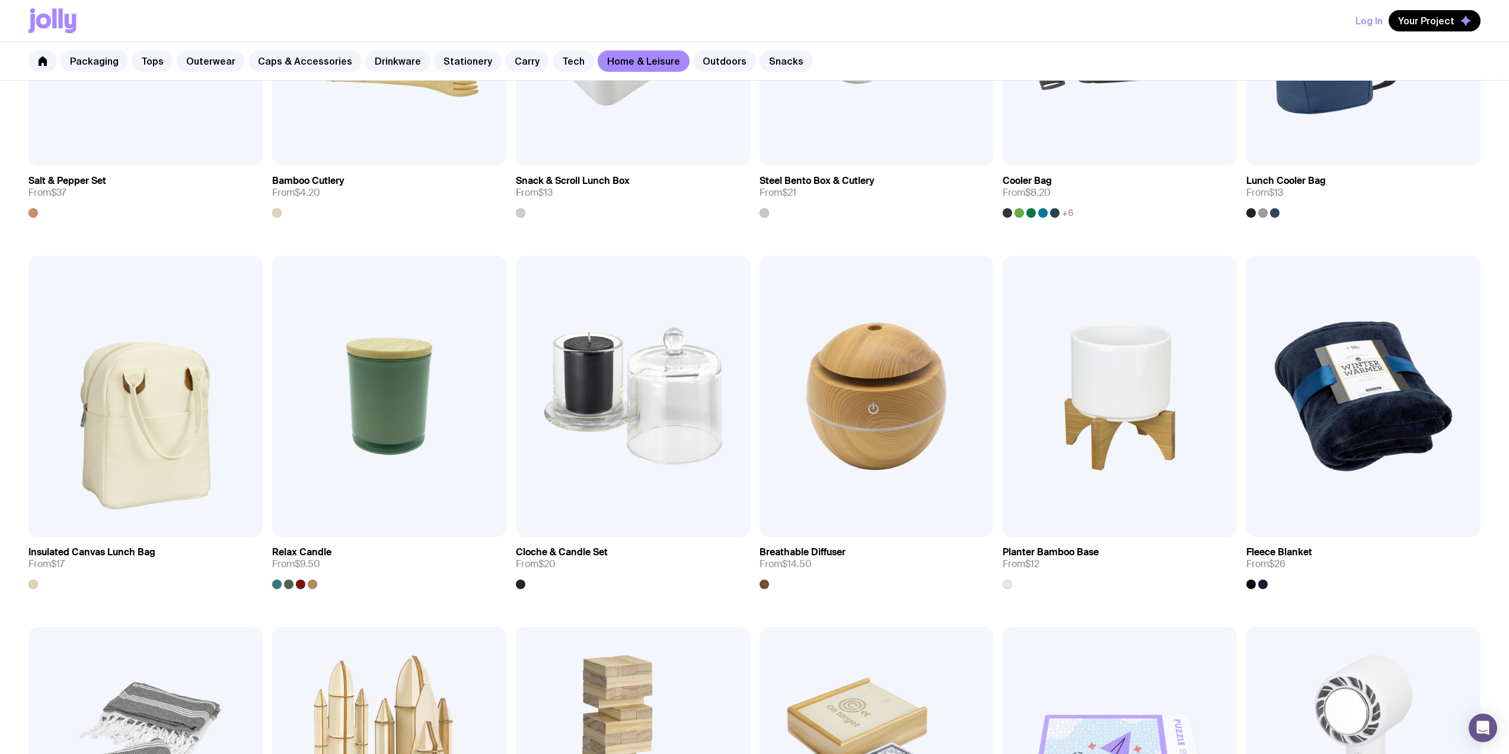
scroll to position [1127, 0]
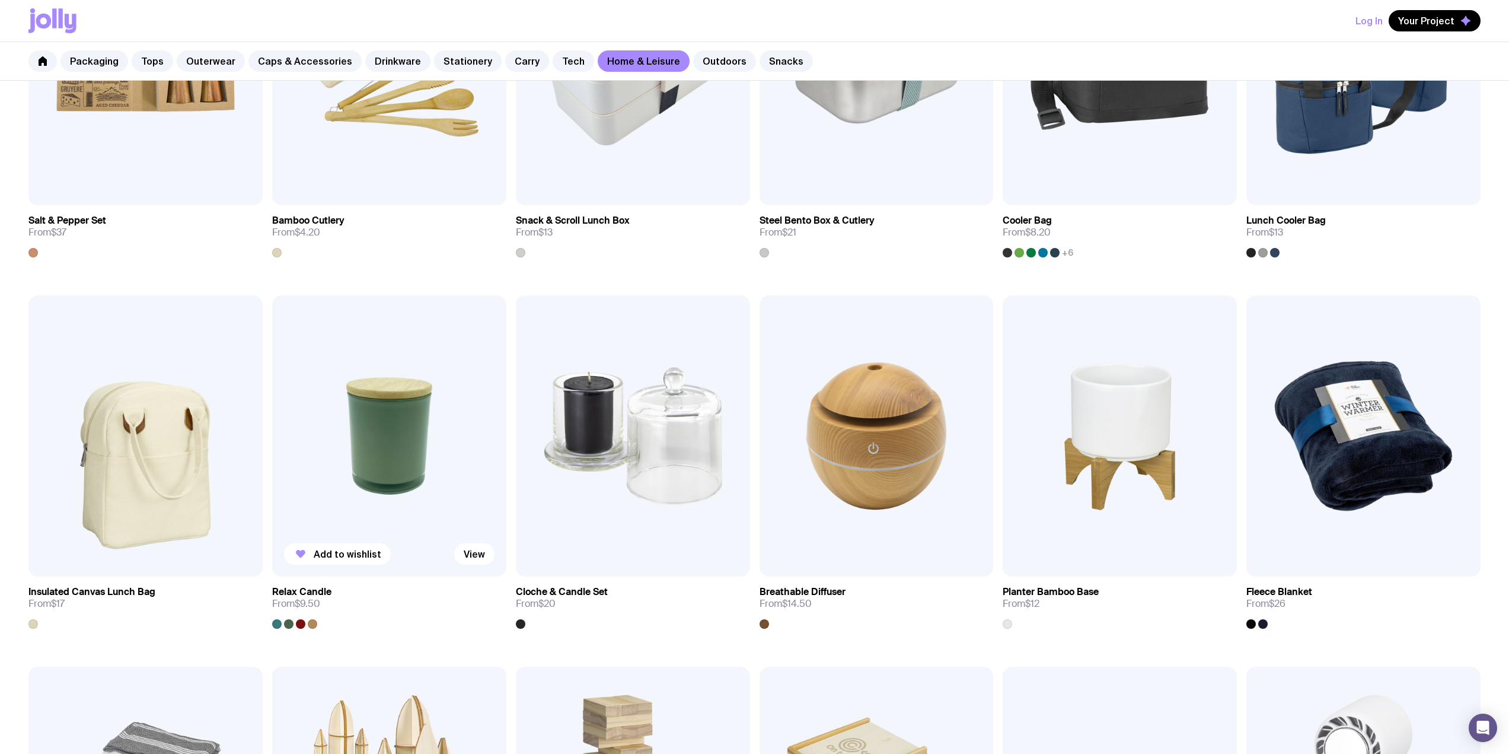
click at [314, 624] on div at bounding box center [312, 623] width 9 height 9
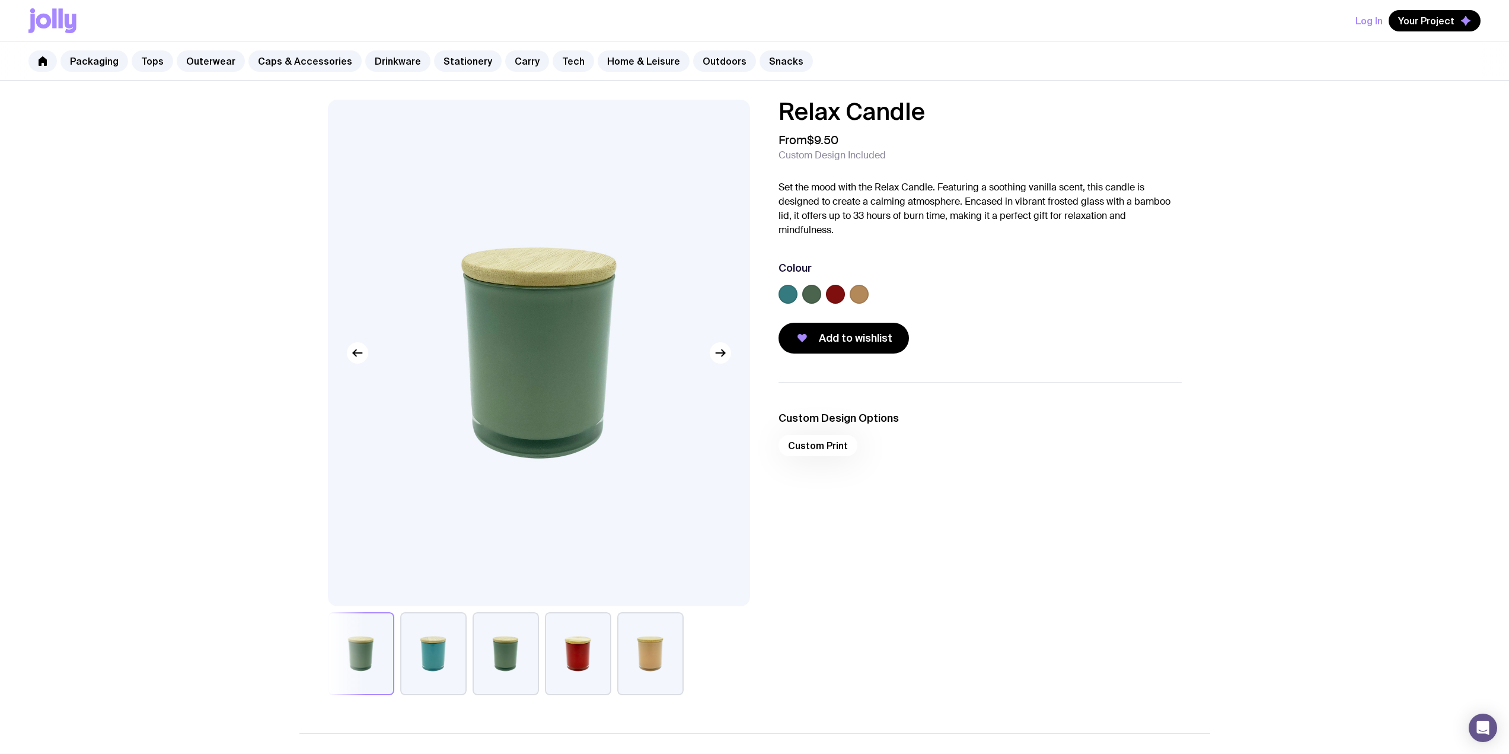
click at [860, 291] on label at bounding box center [859, 294] width 19 height 19
click at [0, 0] on input "radio" at bounding box center [0, 0] width 0 height 0
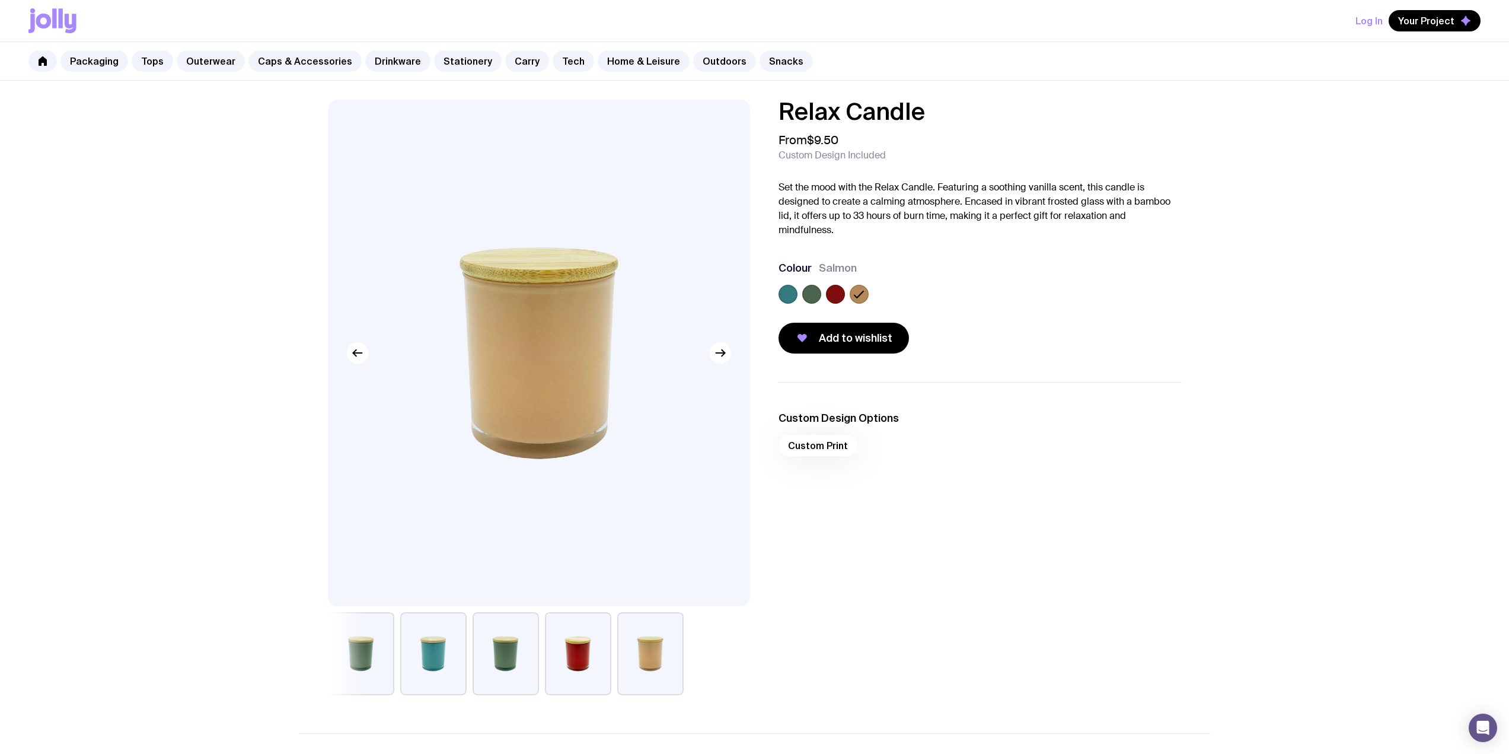
click at [367, 639] on button "button" at bounding box center [361, 653] width 66 height 83
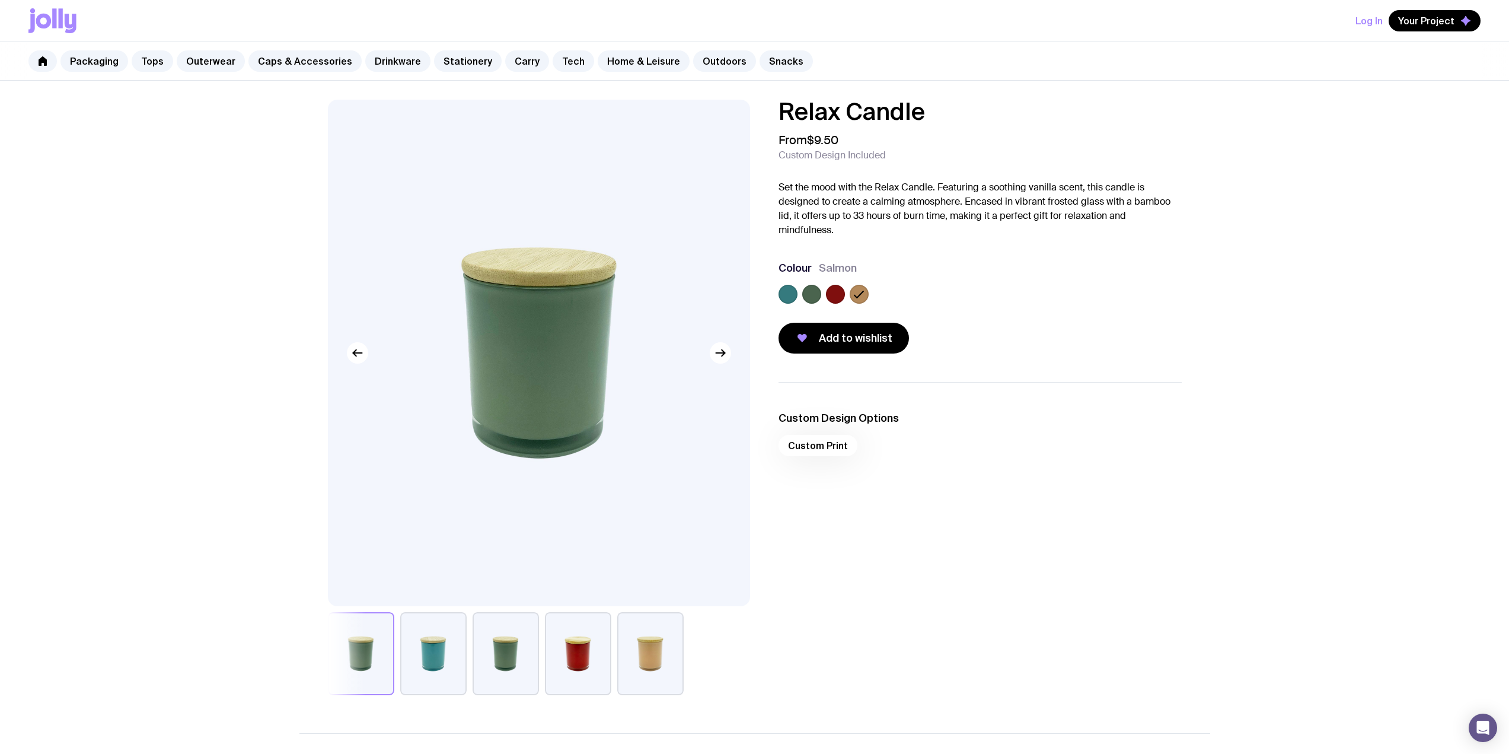
click at [509, 661] on button "button" at bounding box center [506, 653] width 66 height 83
click at [837, 445] on div "Custom Print" at bounding box center [980, 449] width 403 height 28
